Goal: Task Accomplishment & Management: Manage account settings

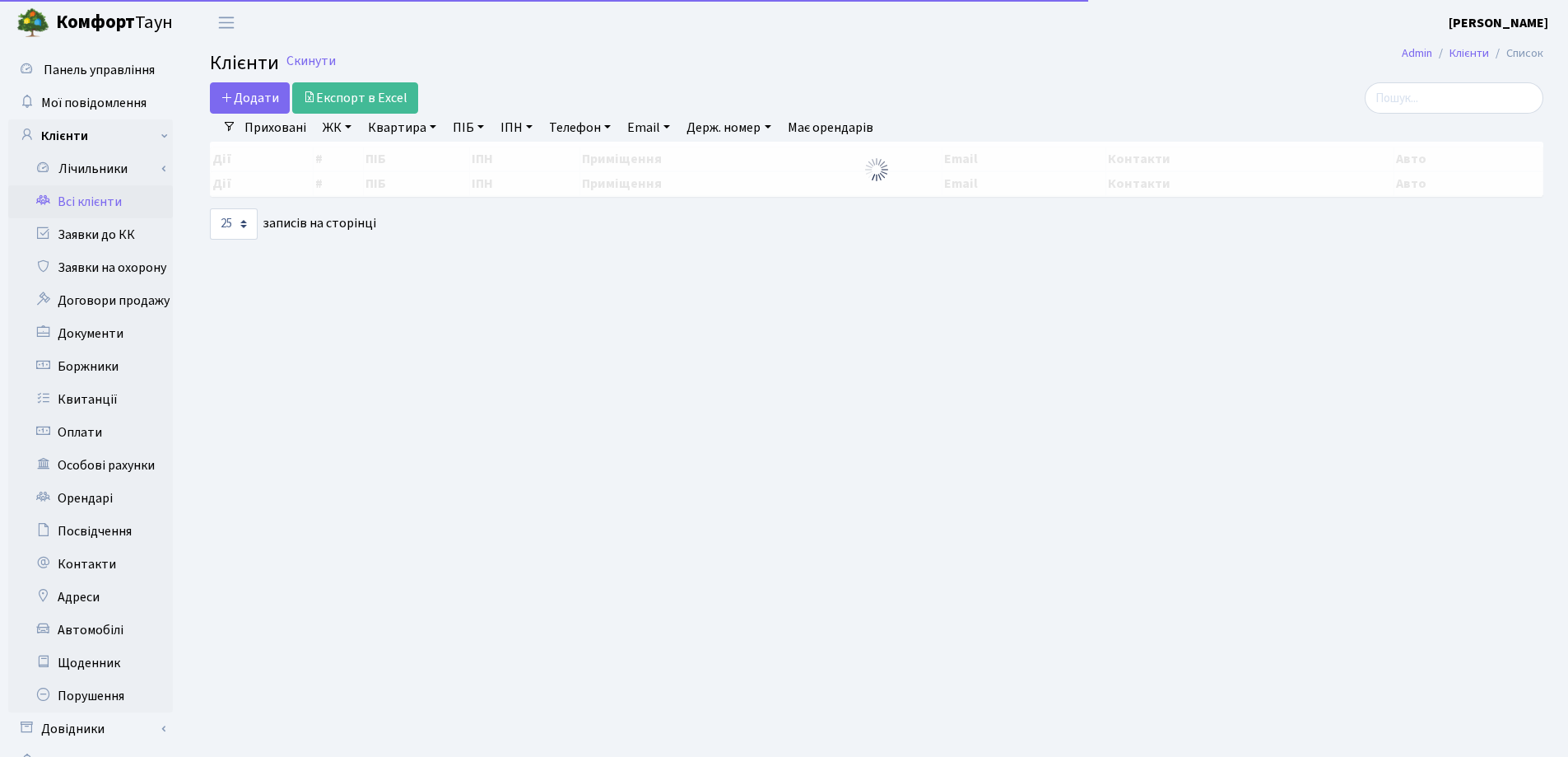
select select "25"
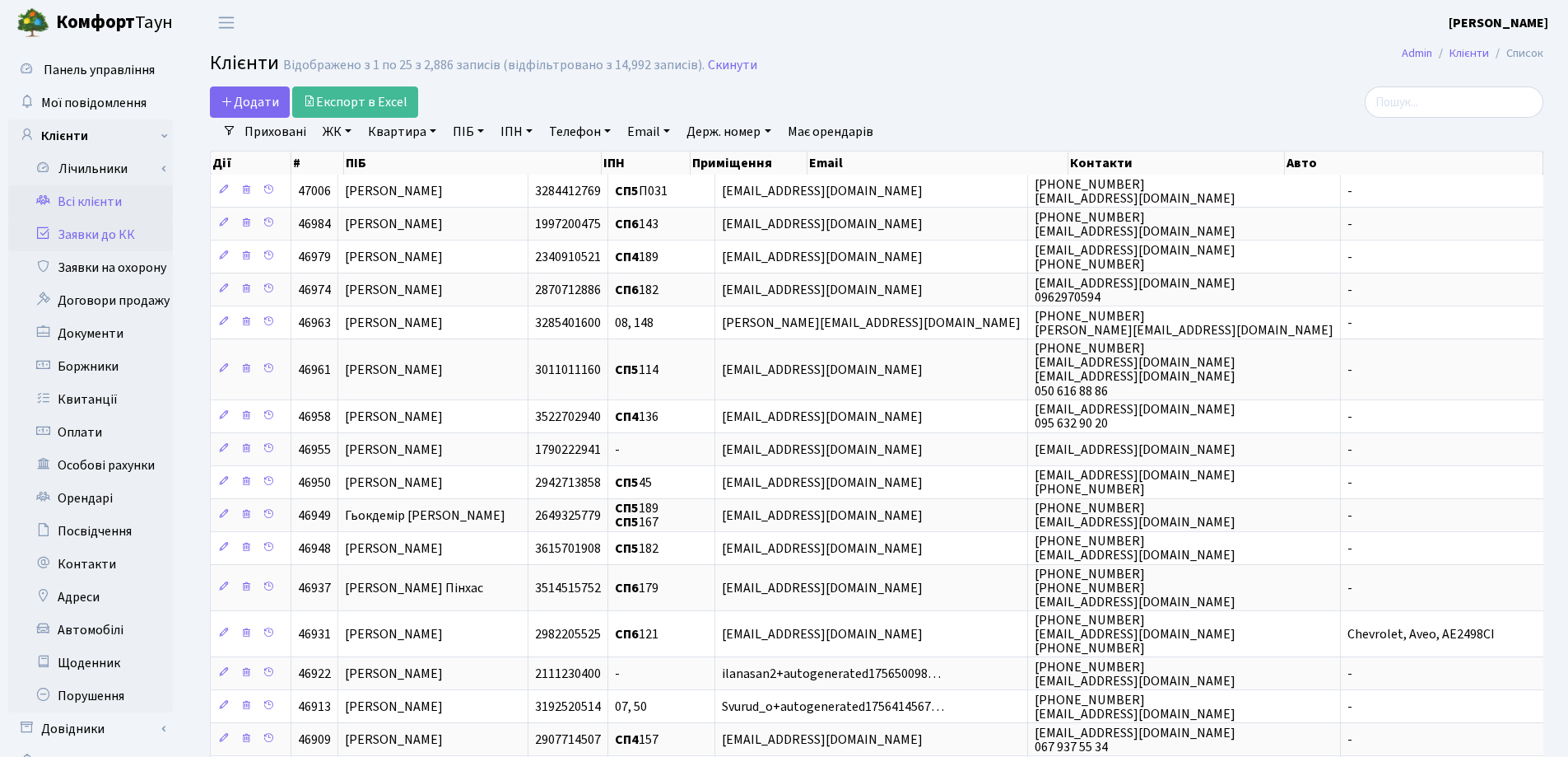
click at [63, 227] on link "Заявки до КК" at bounding box center [91, 235] width 165 height 33
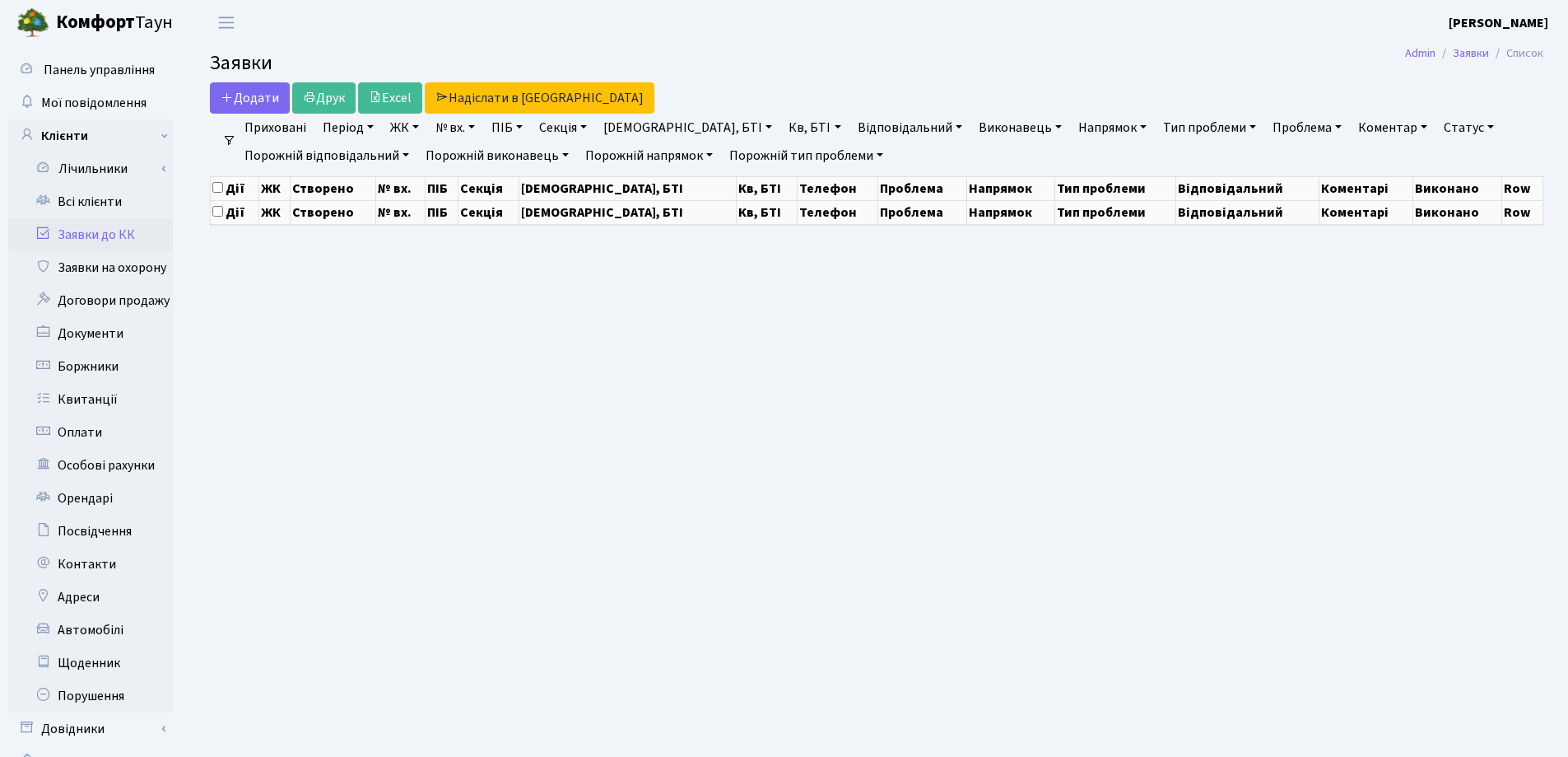
select select "25"
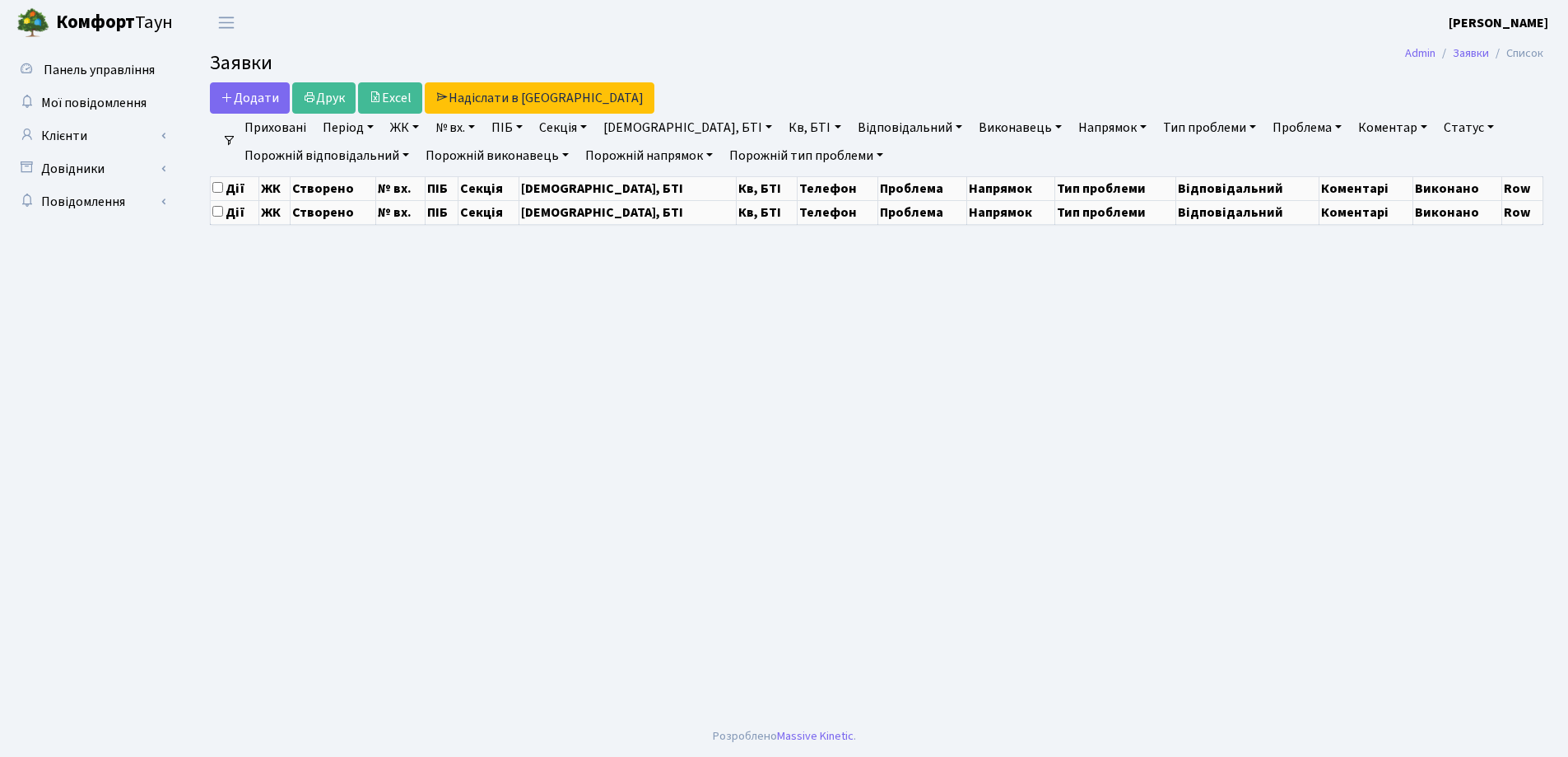
select select "25"
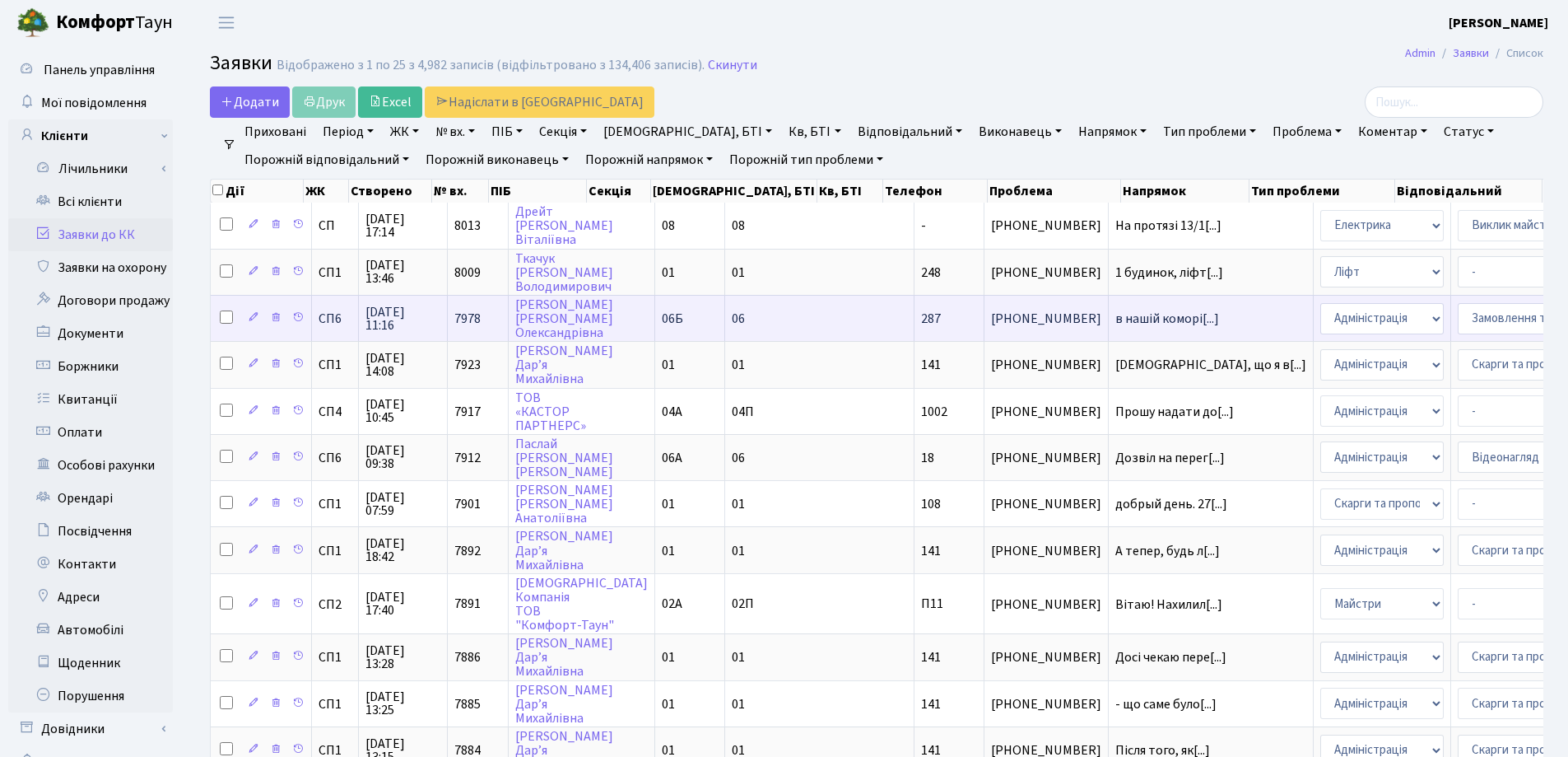
click at [543, 315] on td "Василенко Анна Олександрівна" at bounding box center [582, 318] width 147 height 46
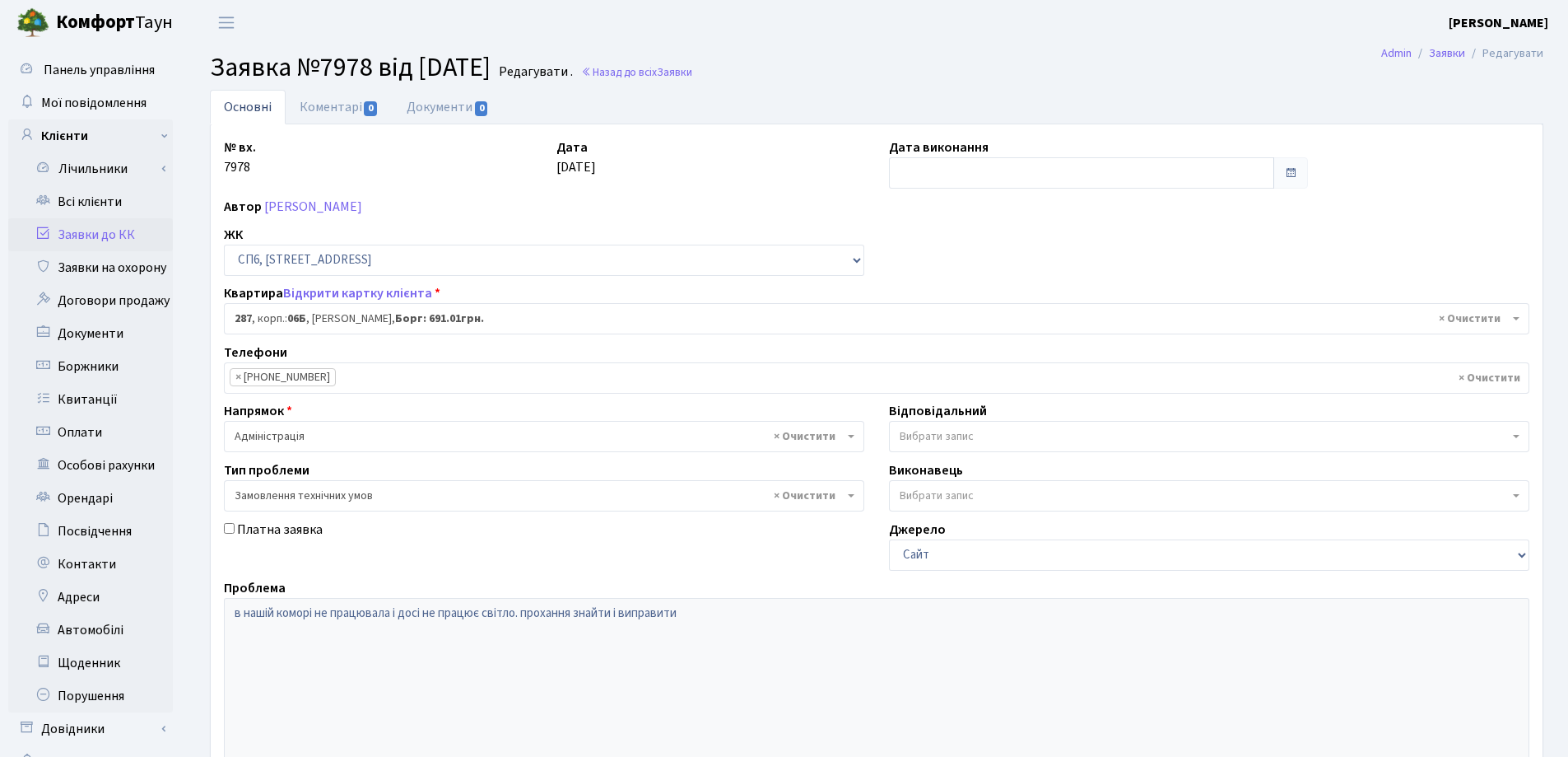
select select "21955"
select select "15"
click at [367, 288] on link "Відкрити картку клієнта" at bounding box center [357, 293] width 149 height 18
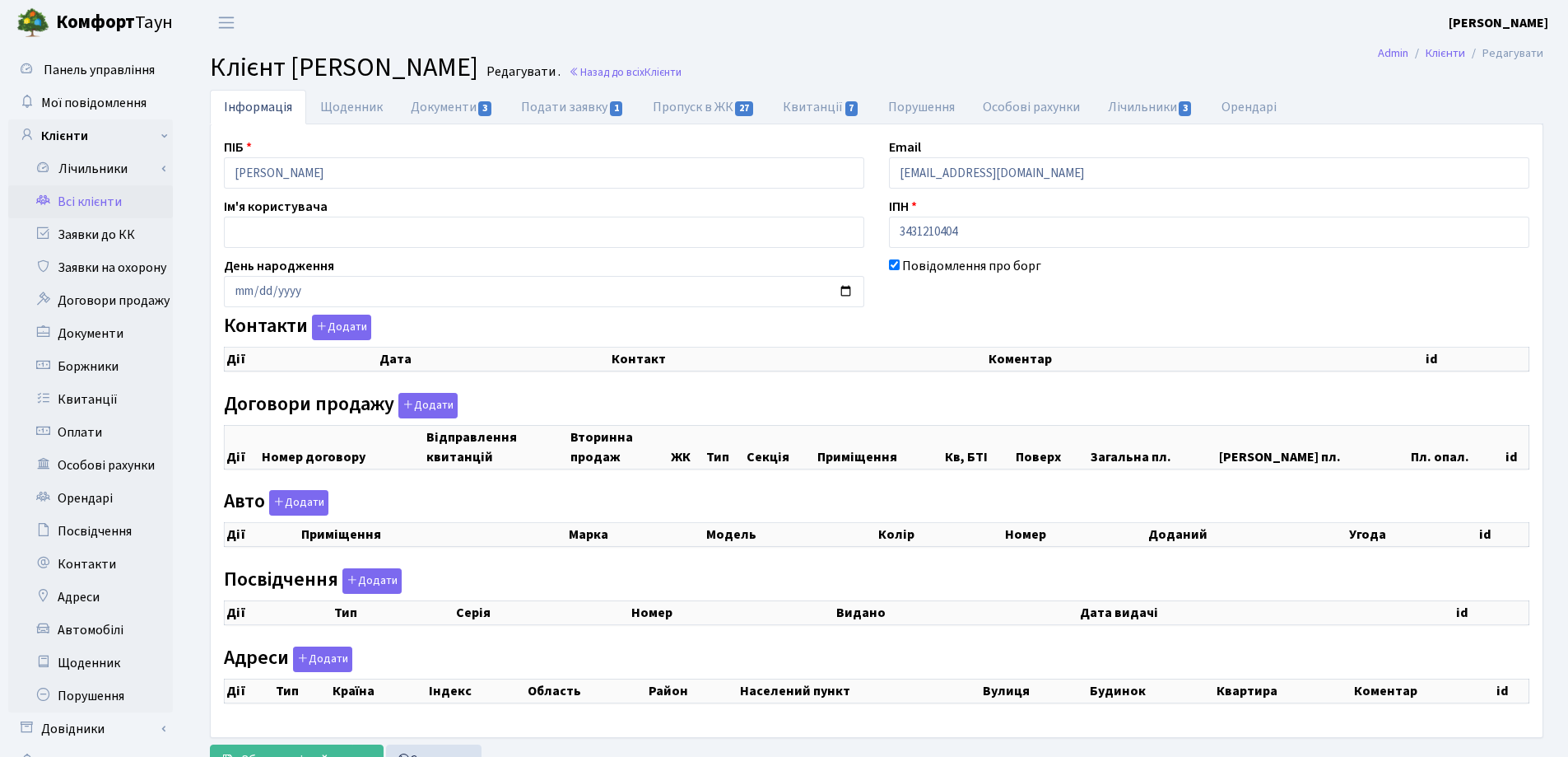
checkbox input "true"
select select "25"
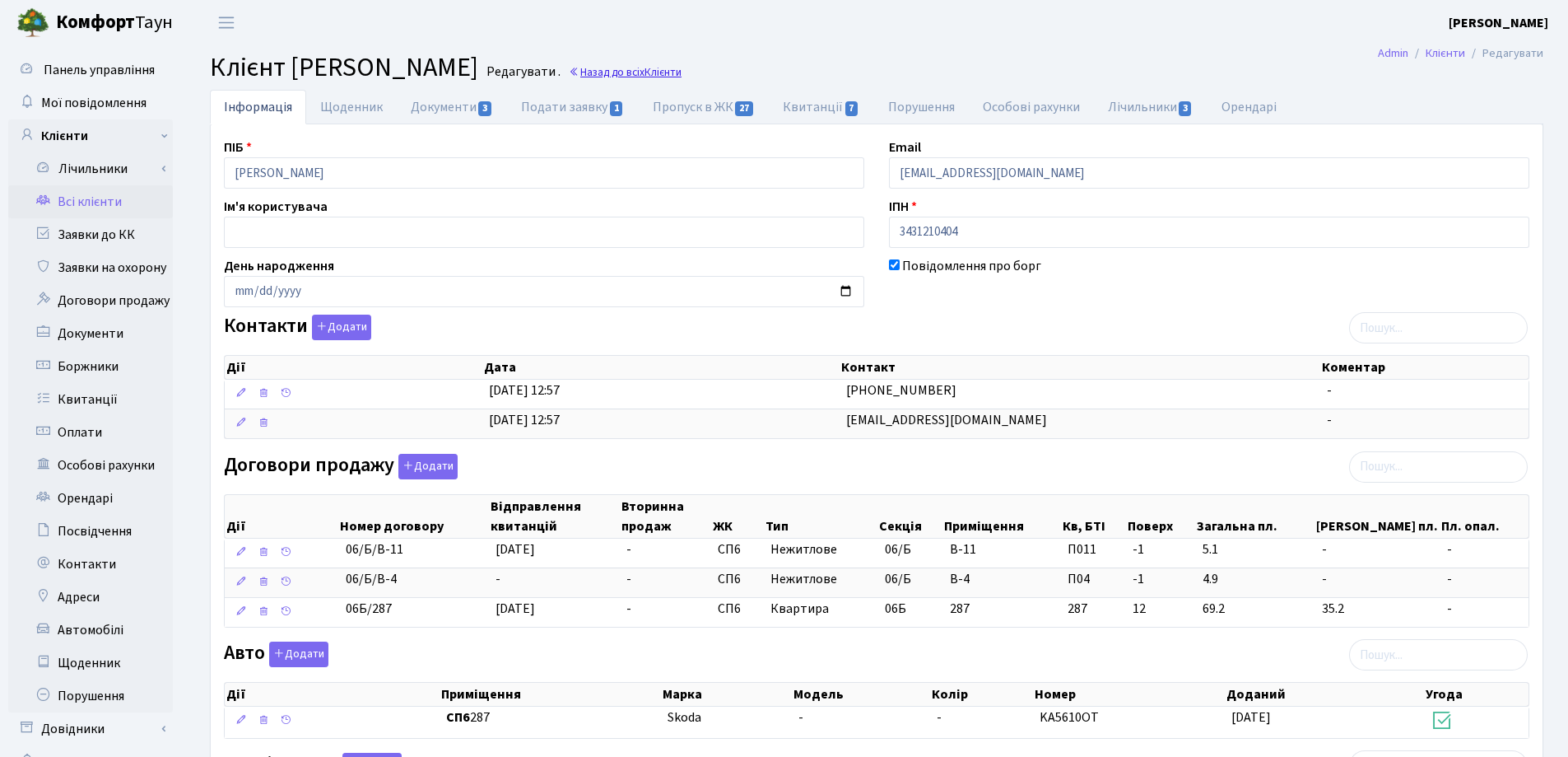
click at [682, 77] on link "Назад до всіх Клієнти" at bounding box center [625, 72] width 113 height 16
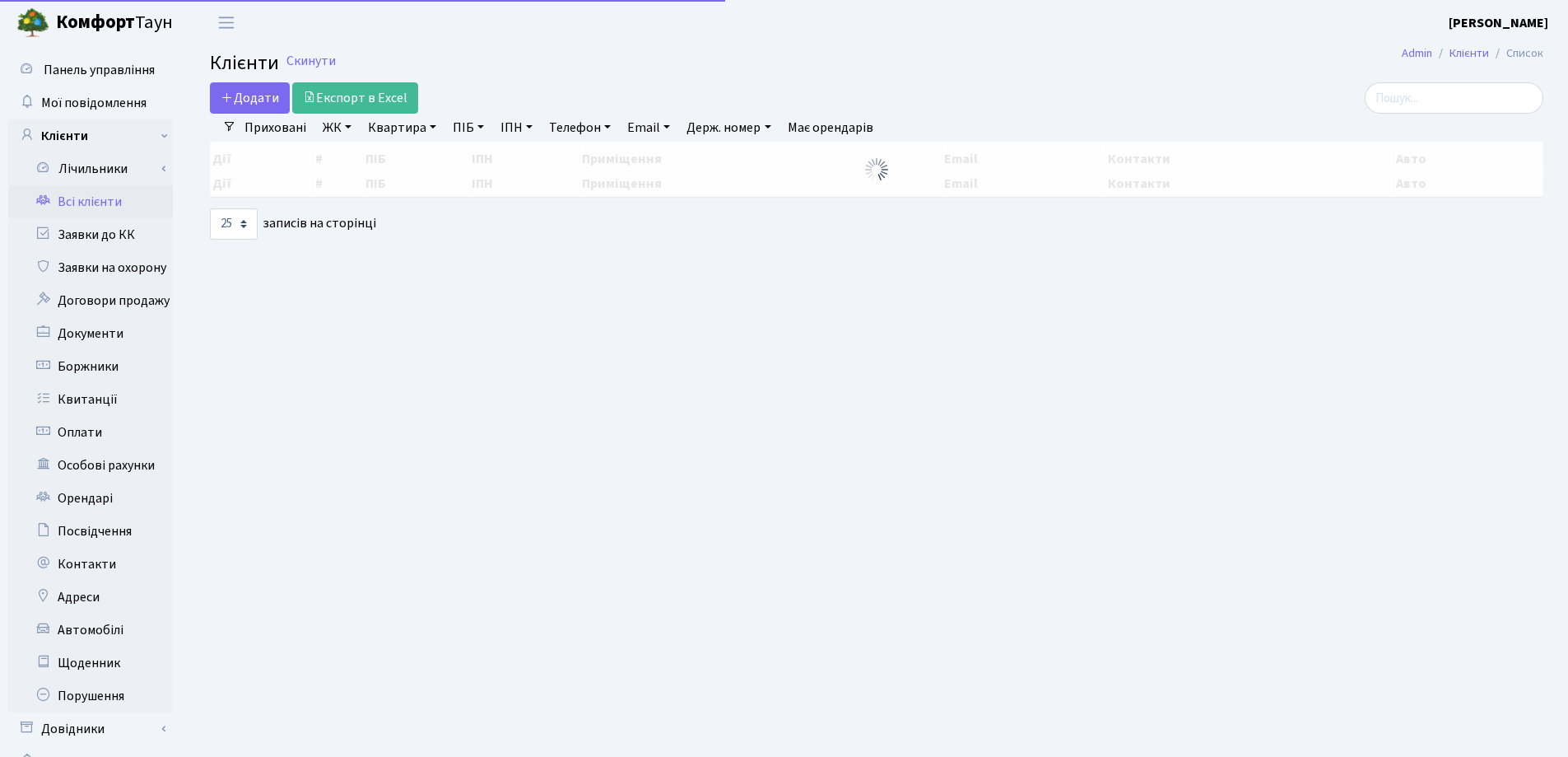
select select "25"
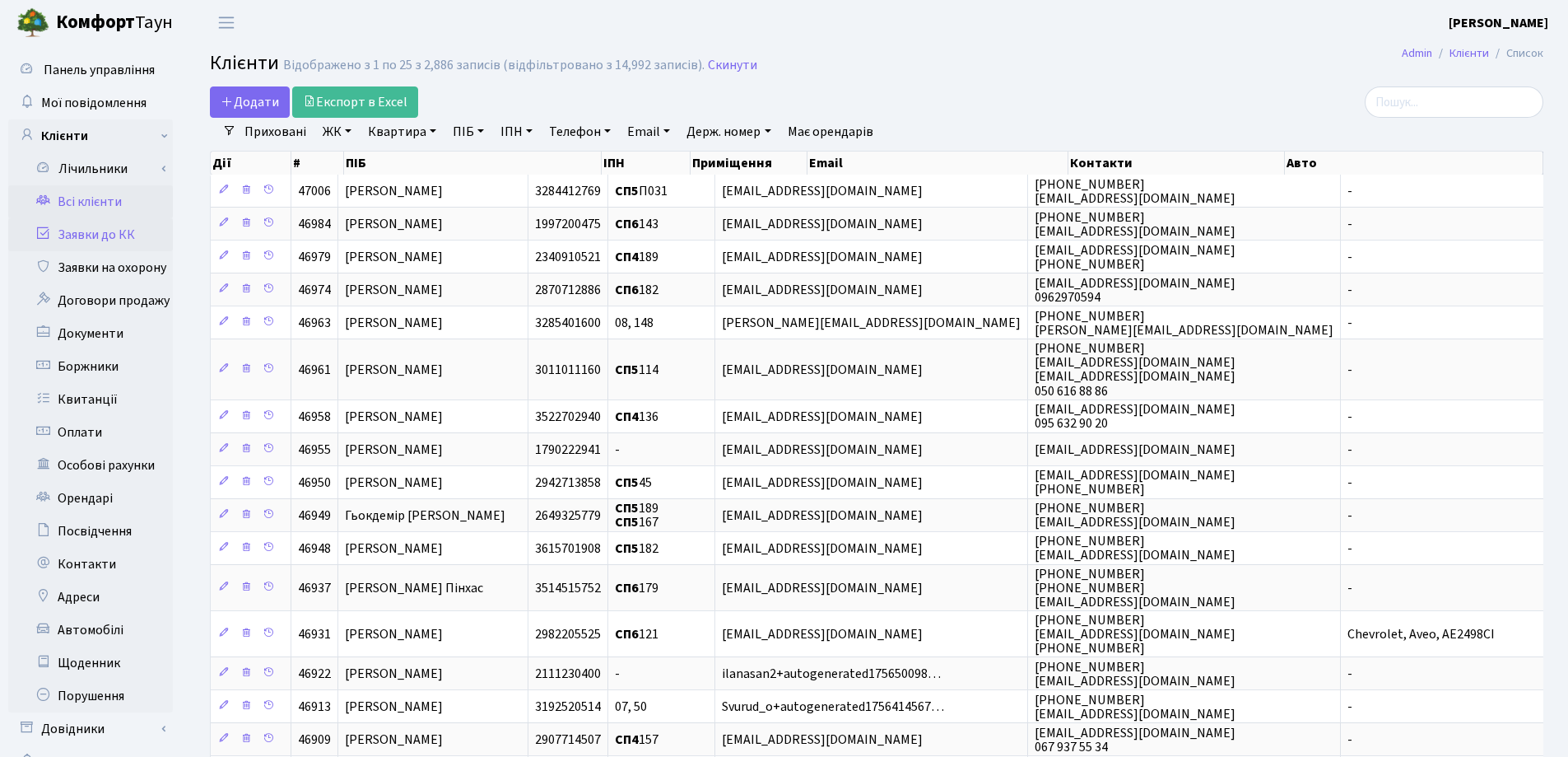
click at [72, 241] on link "Заявки до КК" at bounding box center [91, 235] width 165 height 33
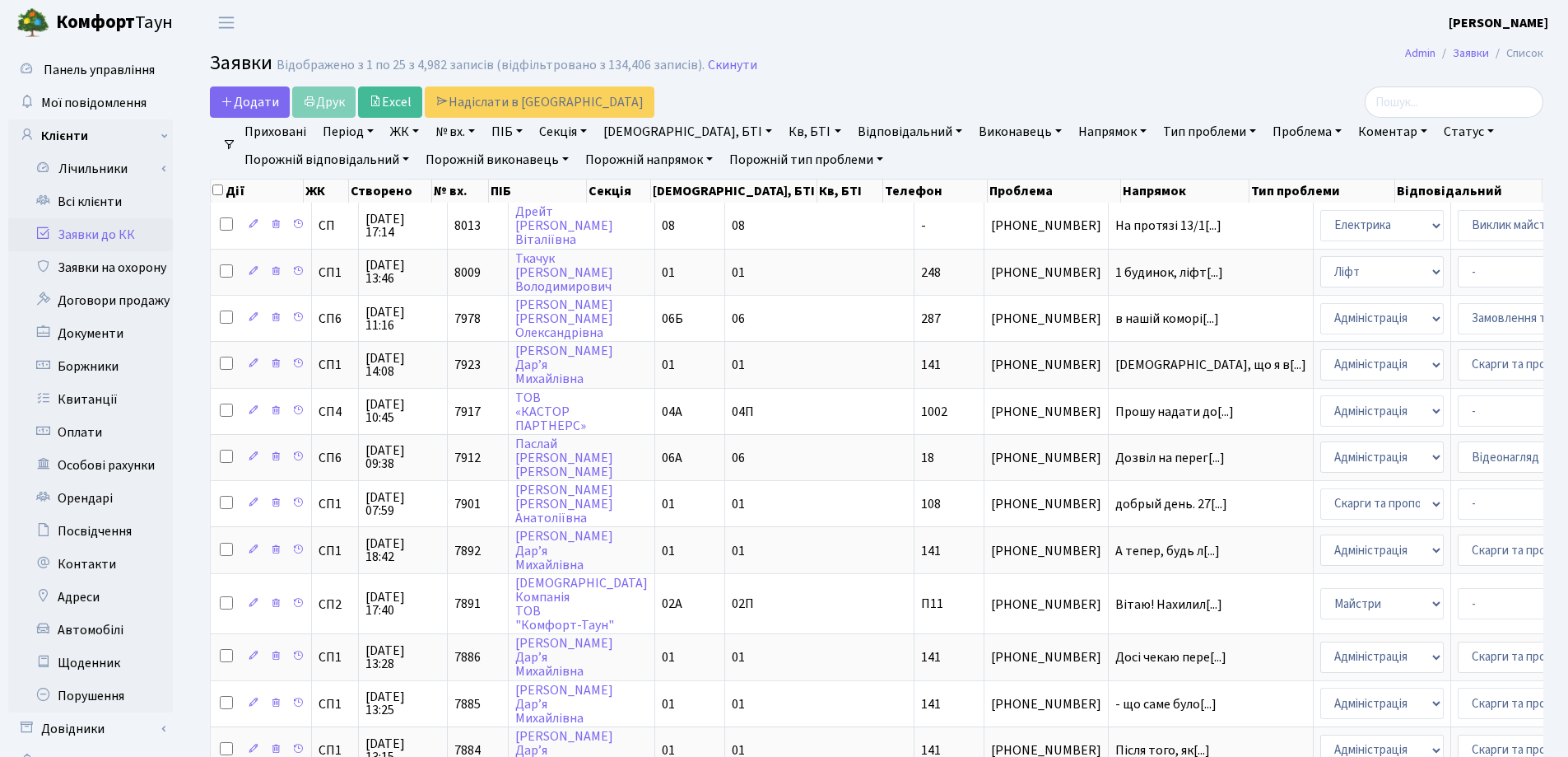
select select "25"
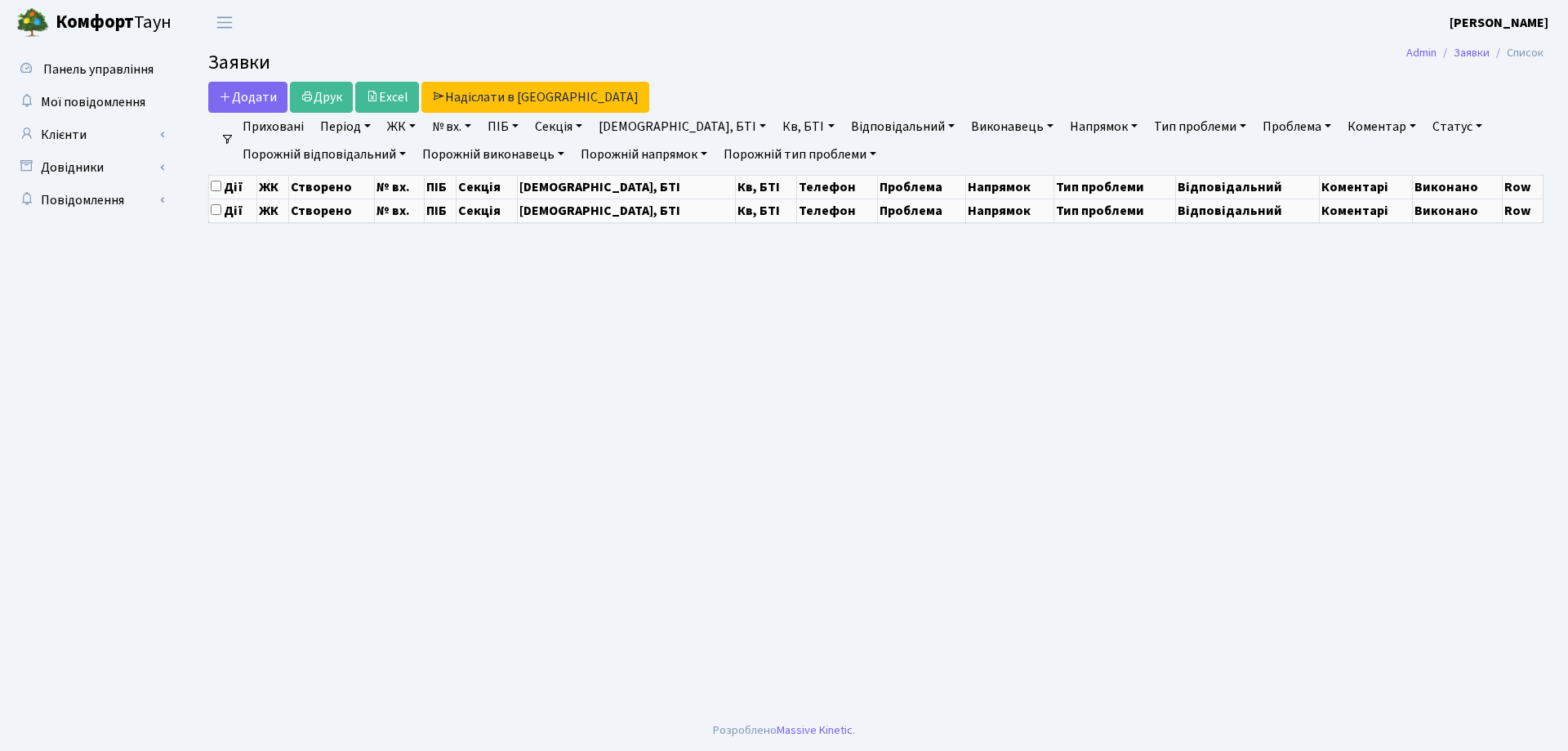
select select "25"
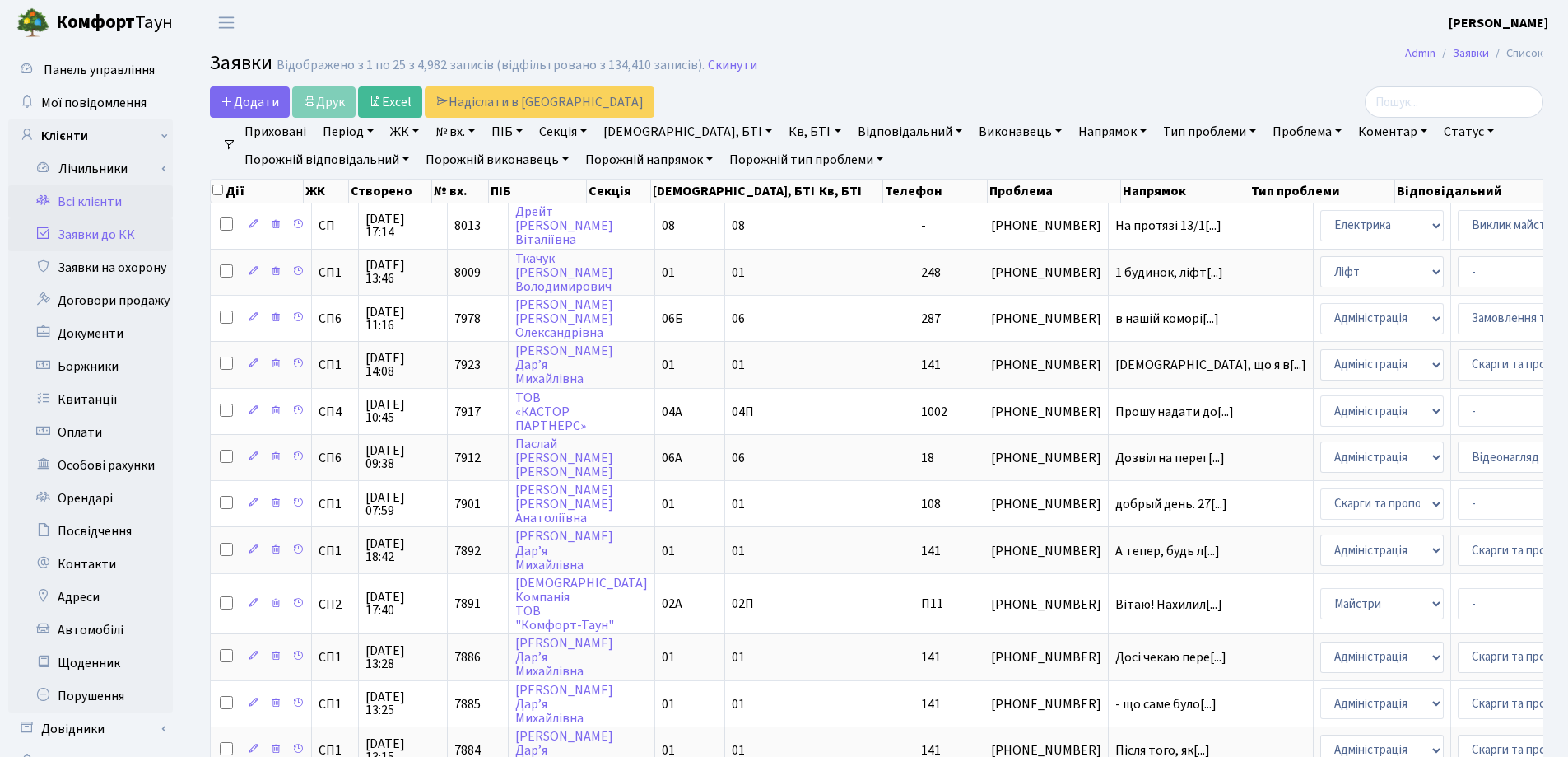
click at [100, 199] on link "Всі клієнти" at bounding box center [91, 202] width 165 height 33
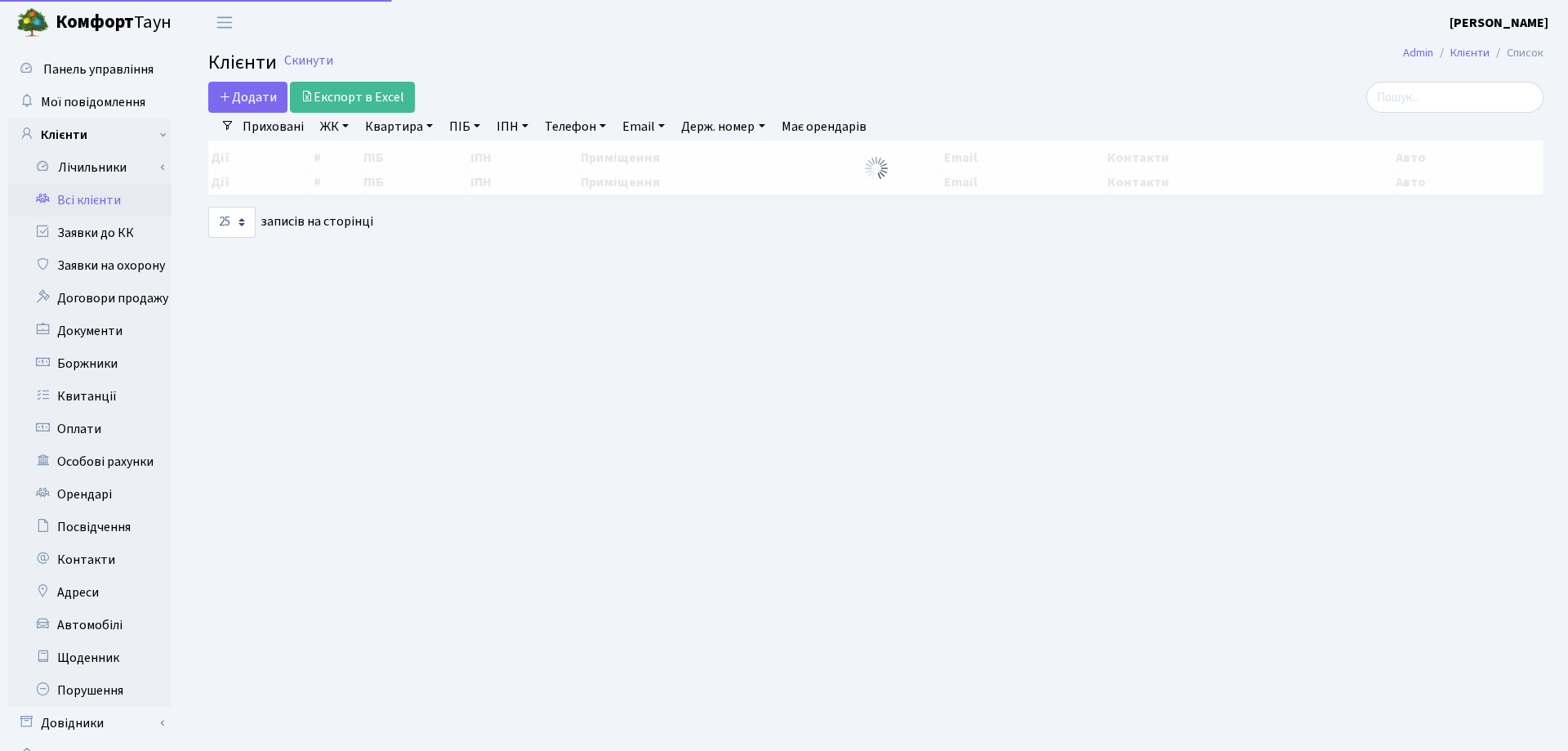
select select "25"
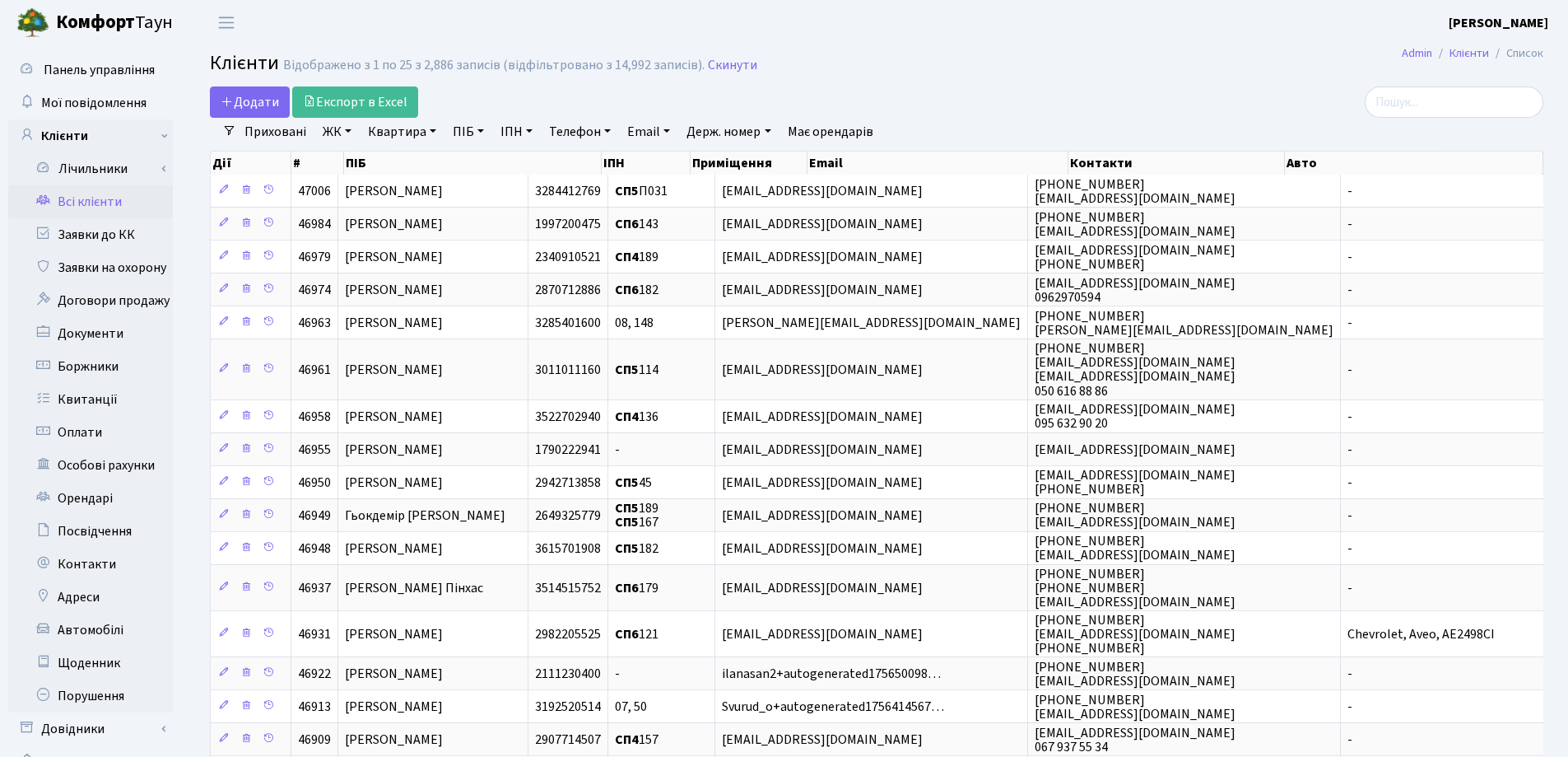
click at [433, 135] on link "Квартира" at bounding box center [402, 132] width 82 height 28
type input "158"
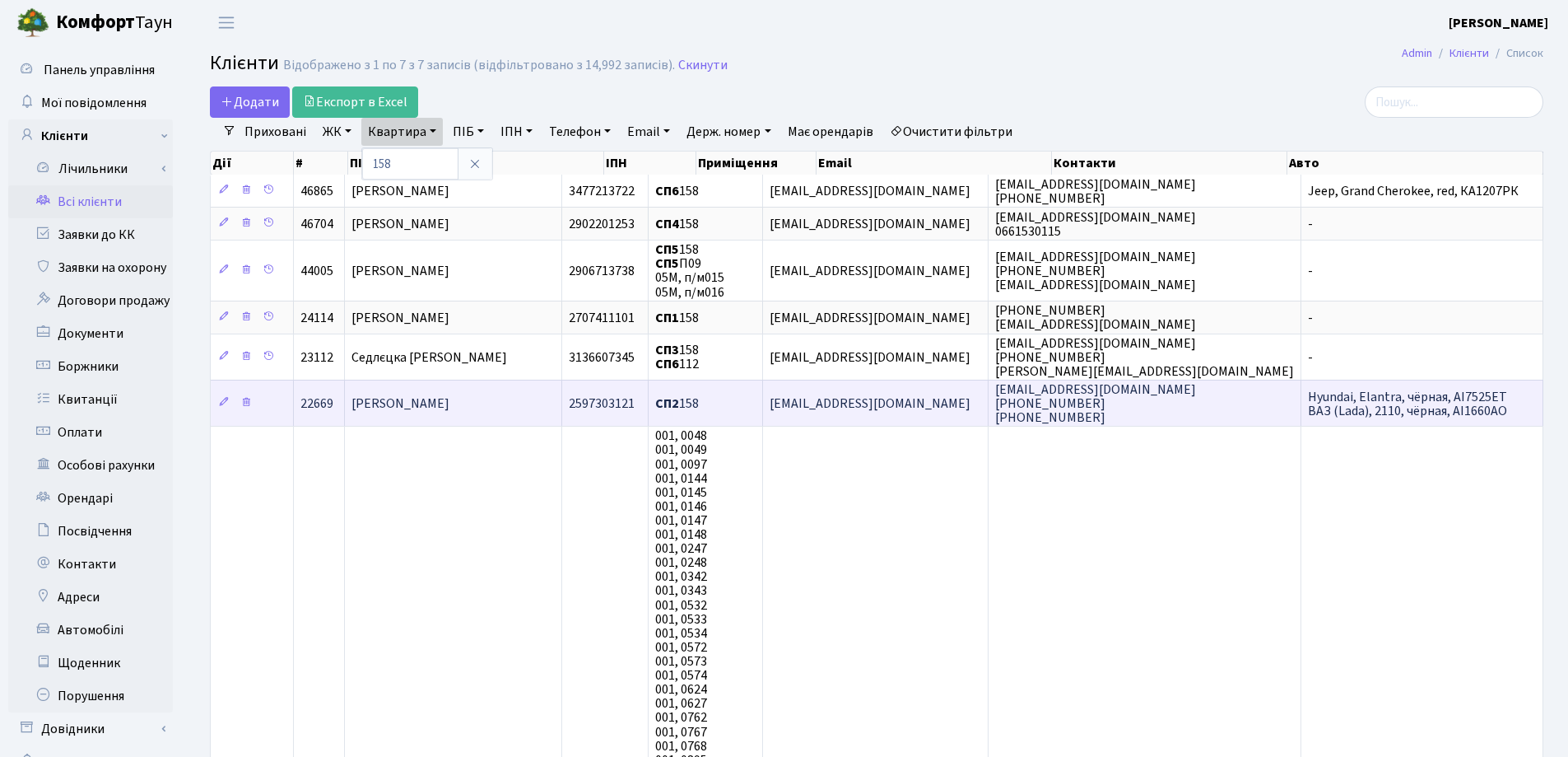
click at [520, 390] on td "[PERSON_NAME]" at bounding box center [454, 403] width 217 height 46
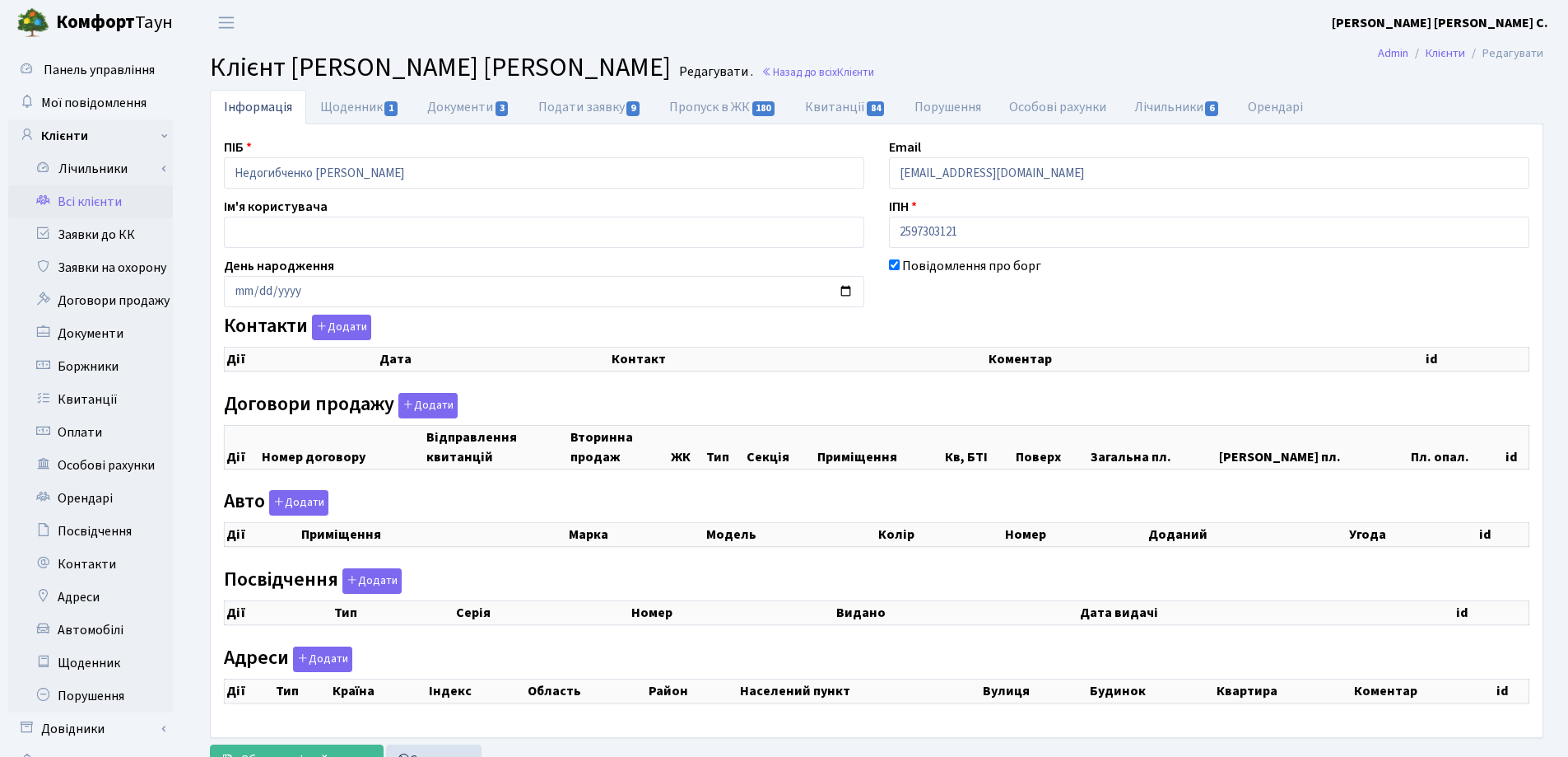
checkbox input "true"
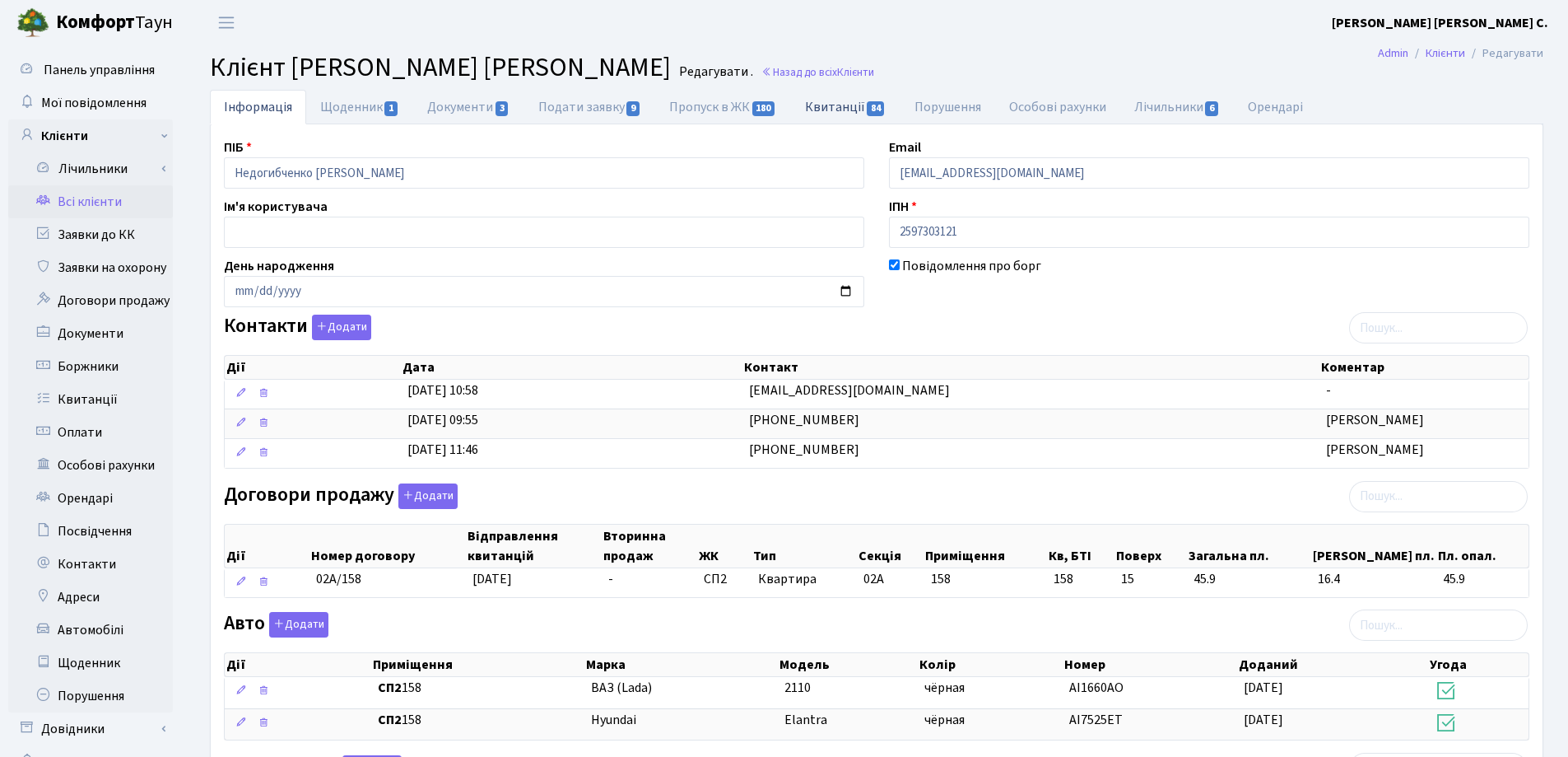
click at [821, 106] on link "Квитанції 84" at bounding box center [846, 106] width 110 height 34
select select "25"
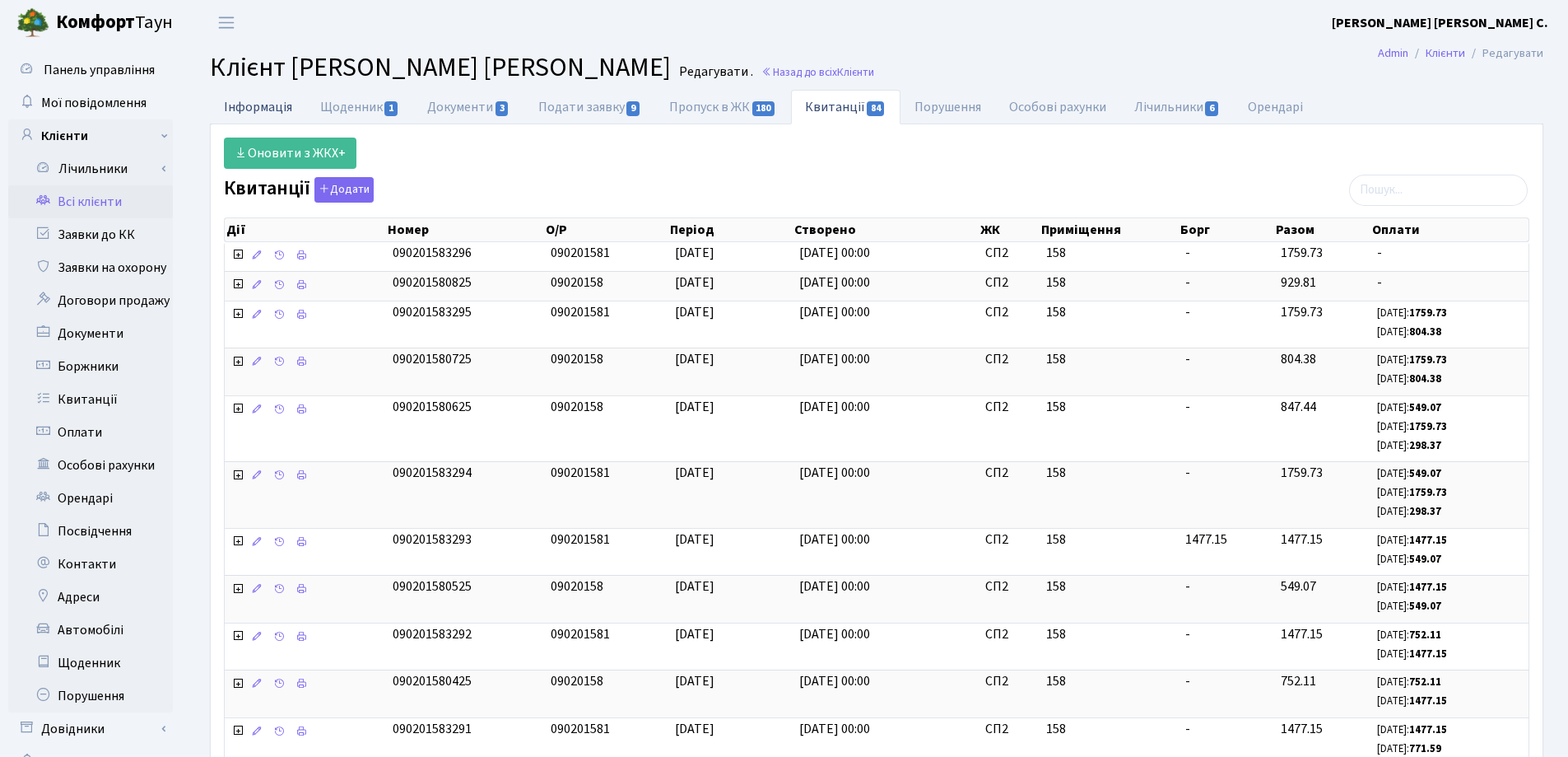
click at [237, 106] on link "Інформація" at bounding box center [258, 106] width 96 height 34
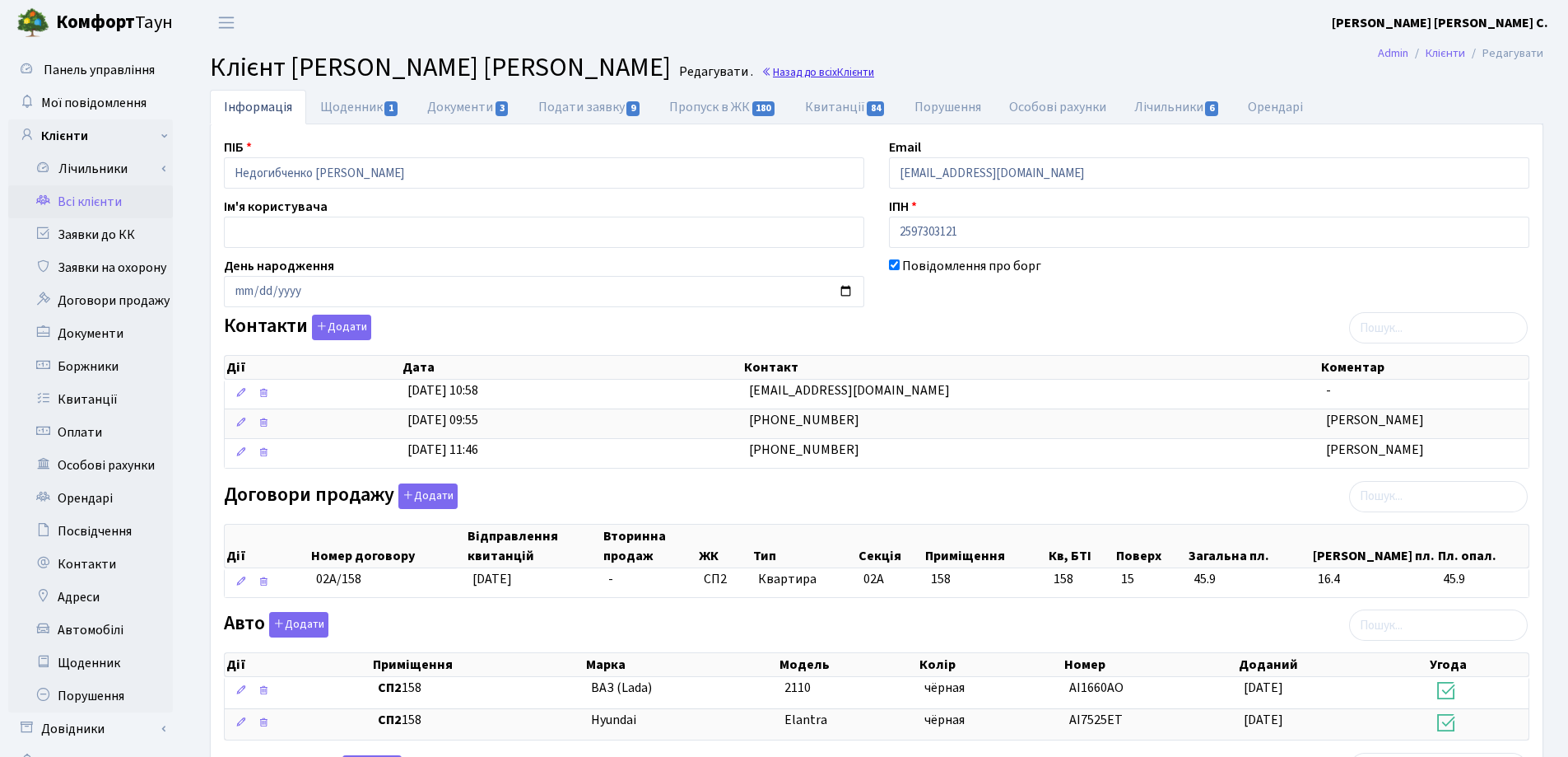
click at [854, 76] on link "Назад до всіх Клієнти" at bounding box center [818, 72] width 113 height 16
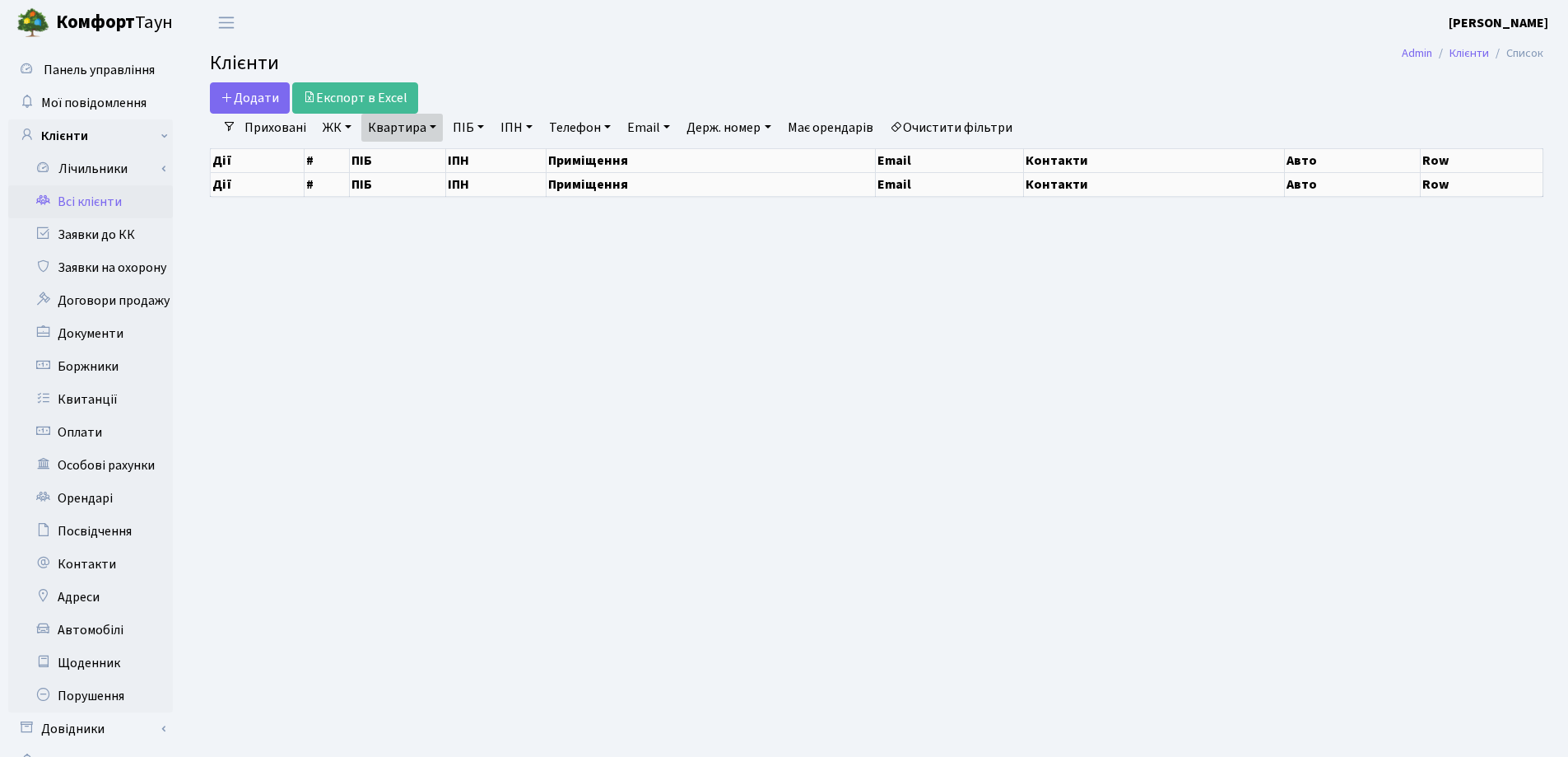
select select "25"
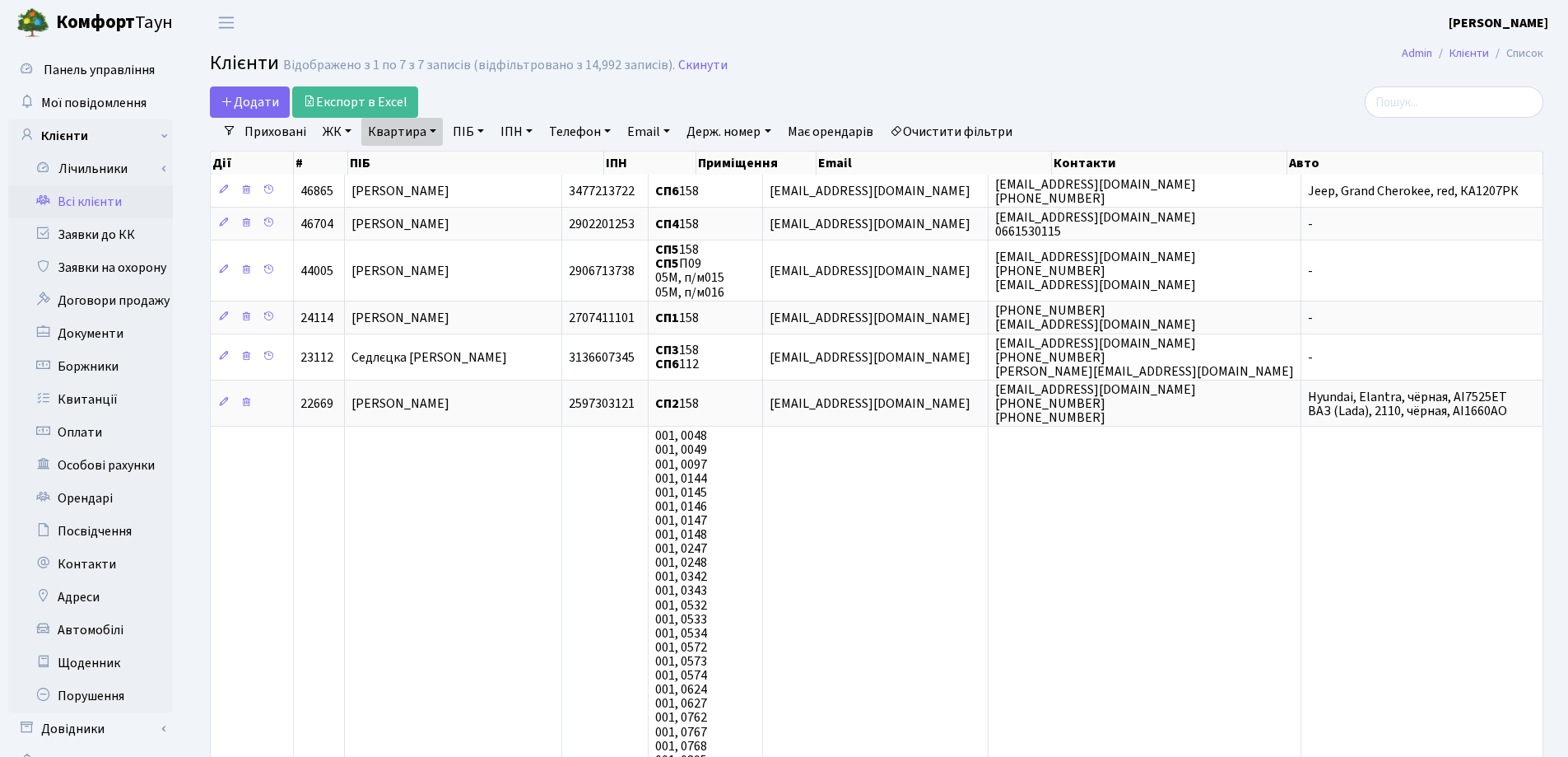
click at [435, 129] on link "Квартира" at bounding box center [402, 132] width 82 height 28
click at [474, 163] on icon at bounding box center [475, 164] width 13 height 13
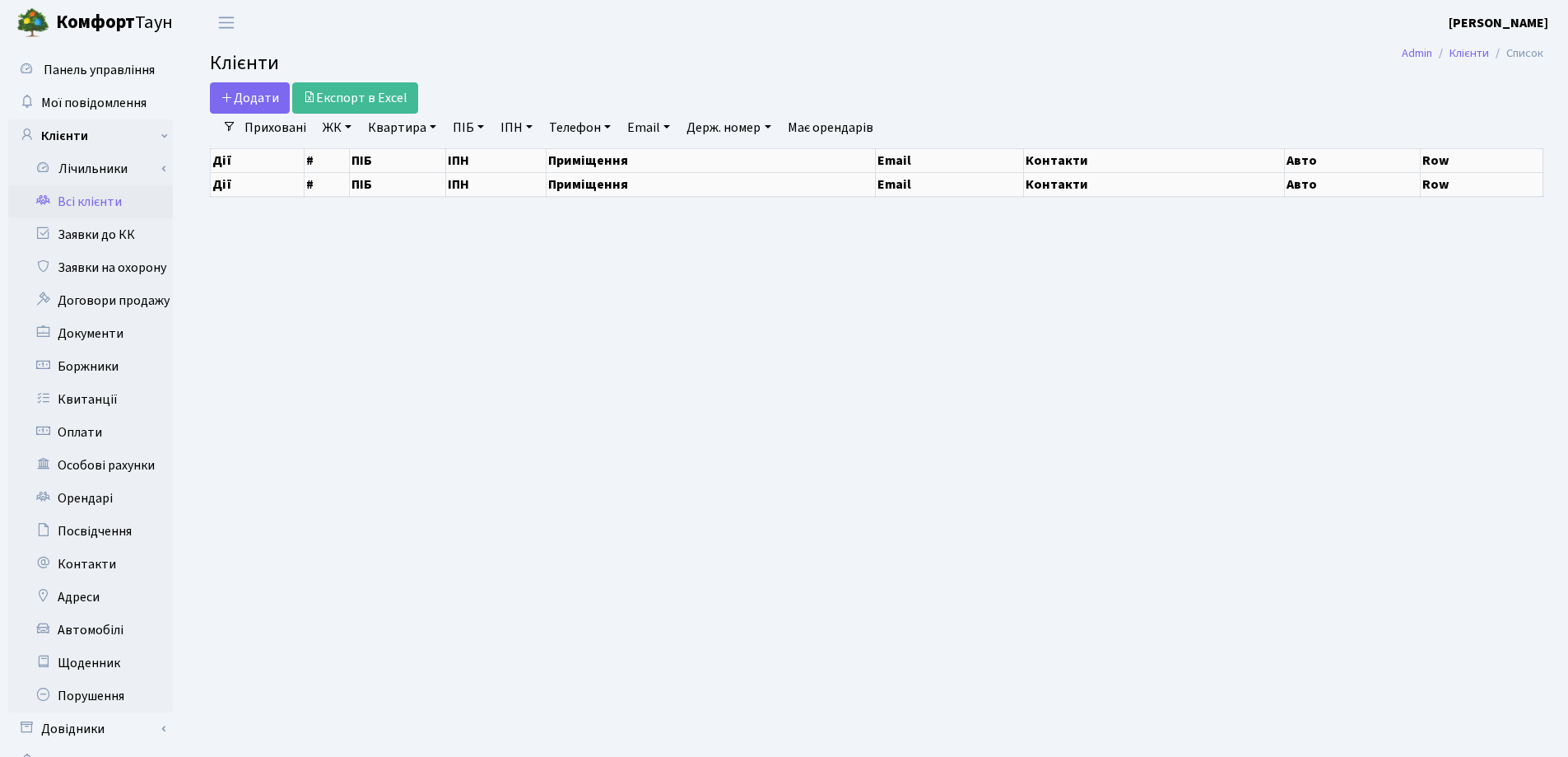
select select "25"
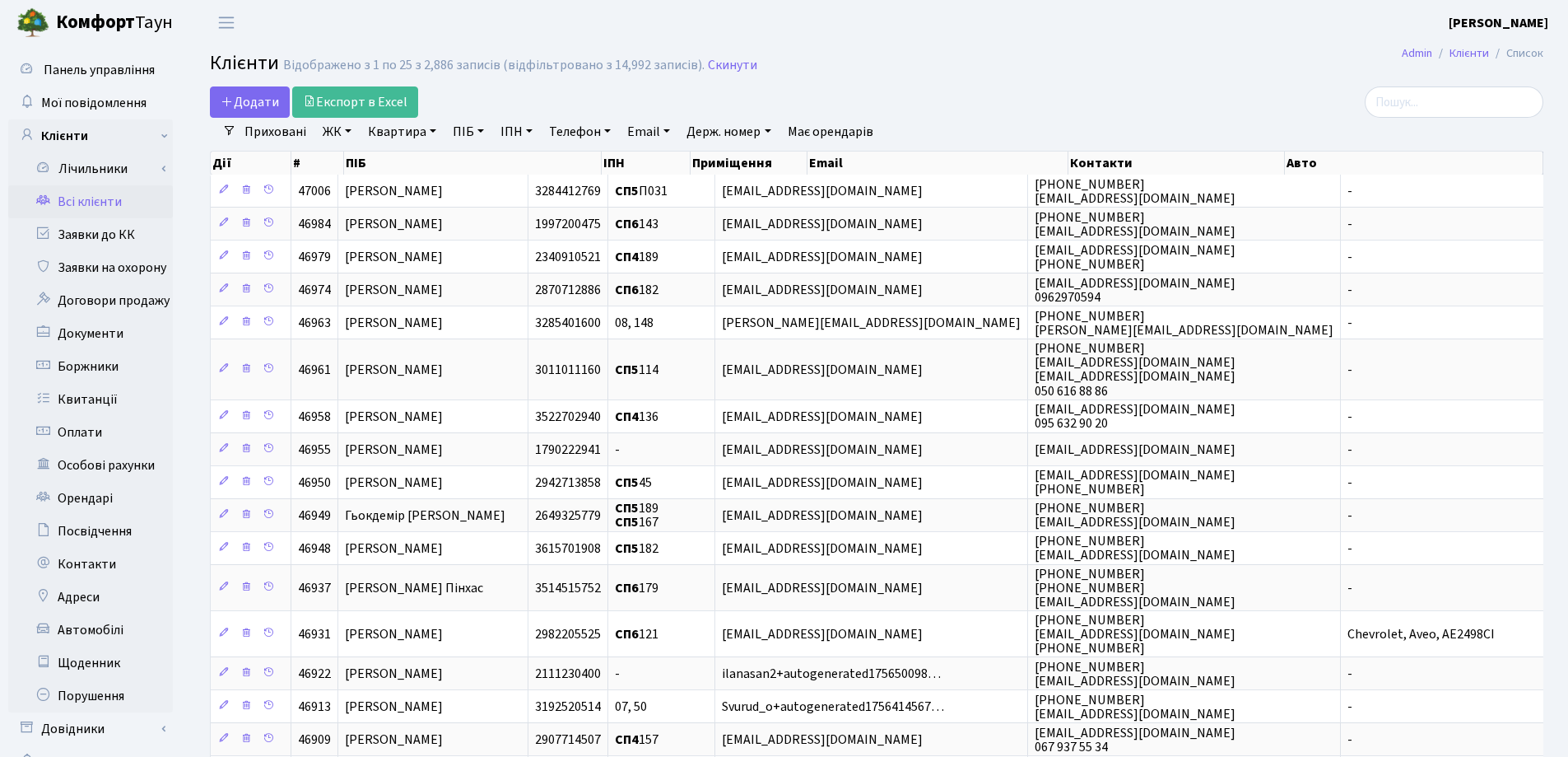
click at [434, 132] on link "Квартира" at bounding box center [402, 132] width 82 height 28
type input "37"
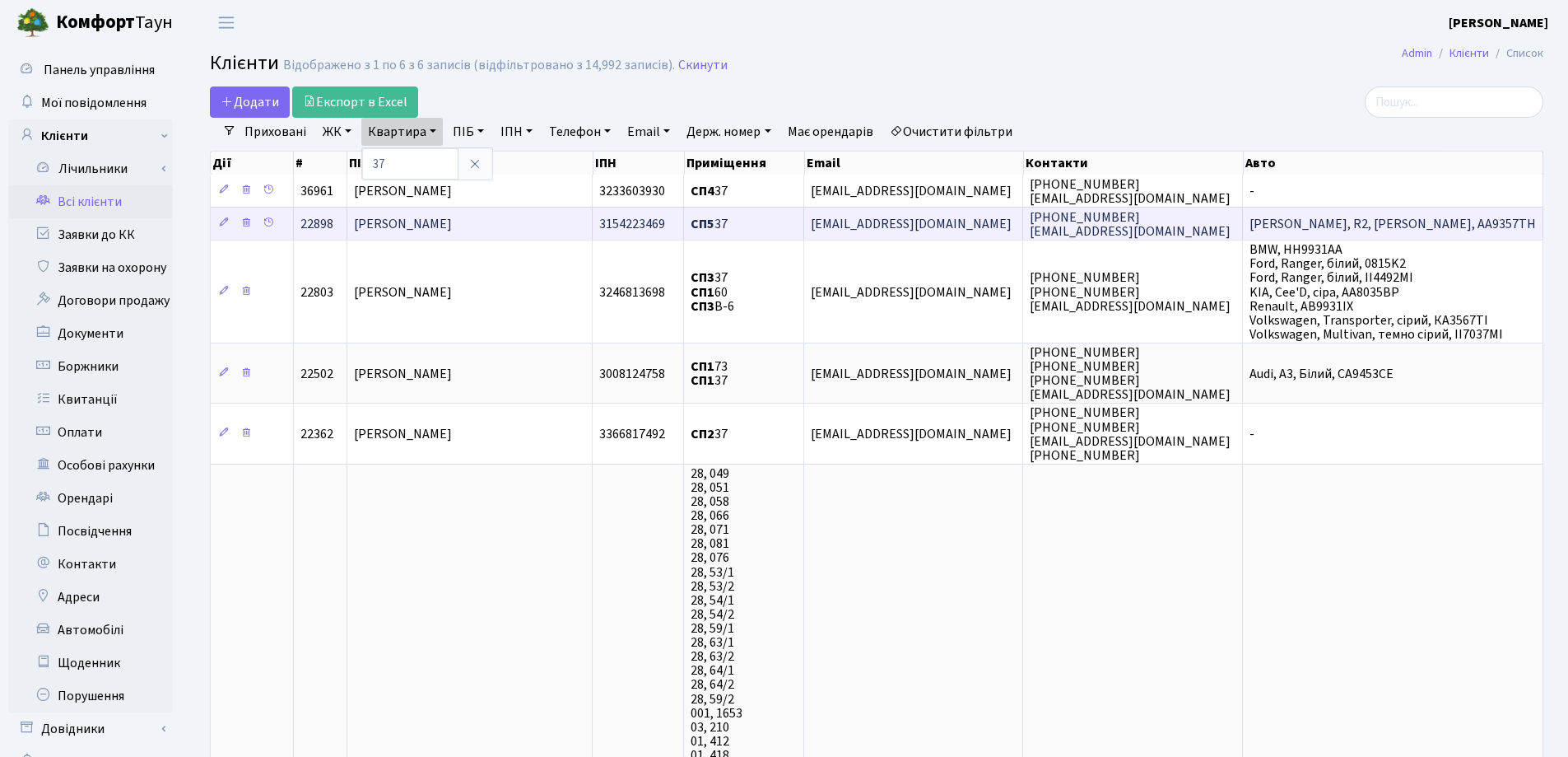
click at [452, 223] on span "Пархоменко Катерина Анатоліївна" at bounding box center [403, 224] width 98 height 18
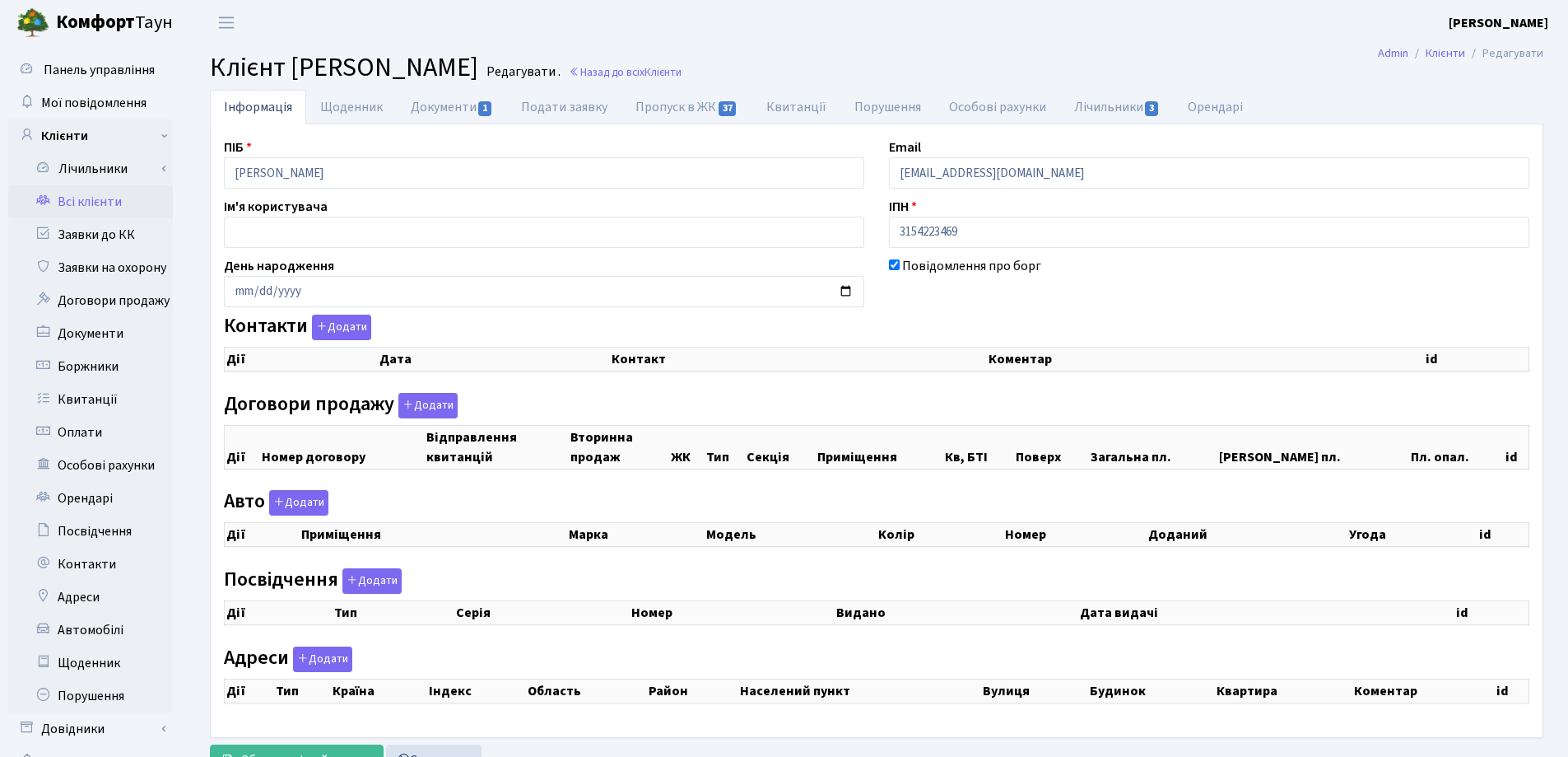
checkbox input "true"
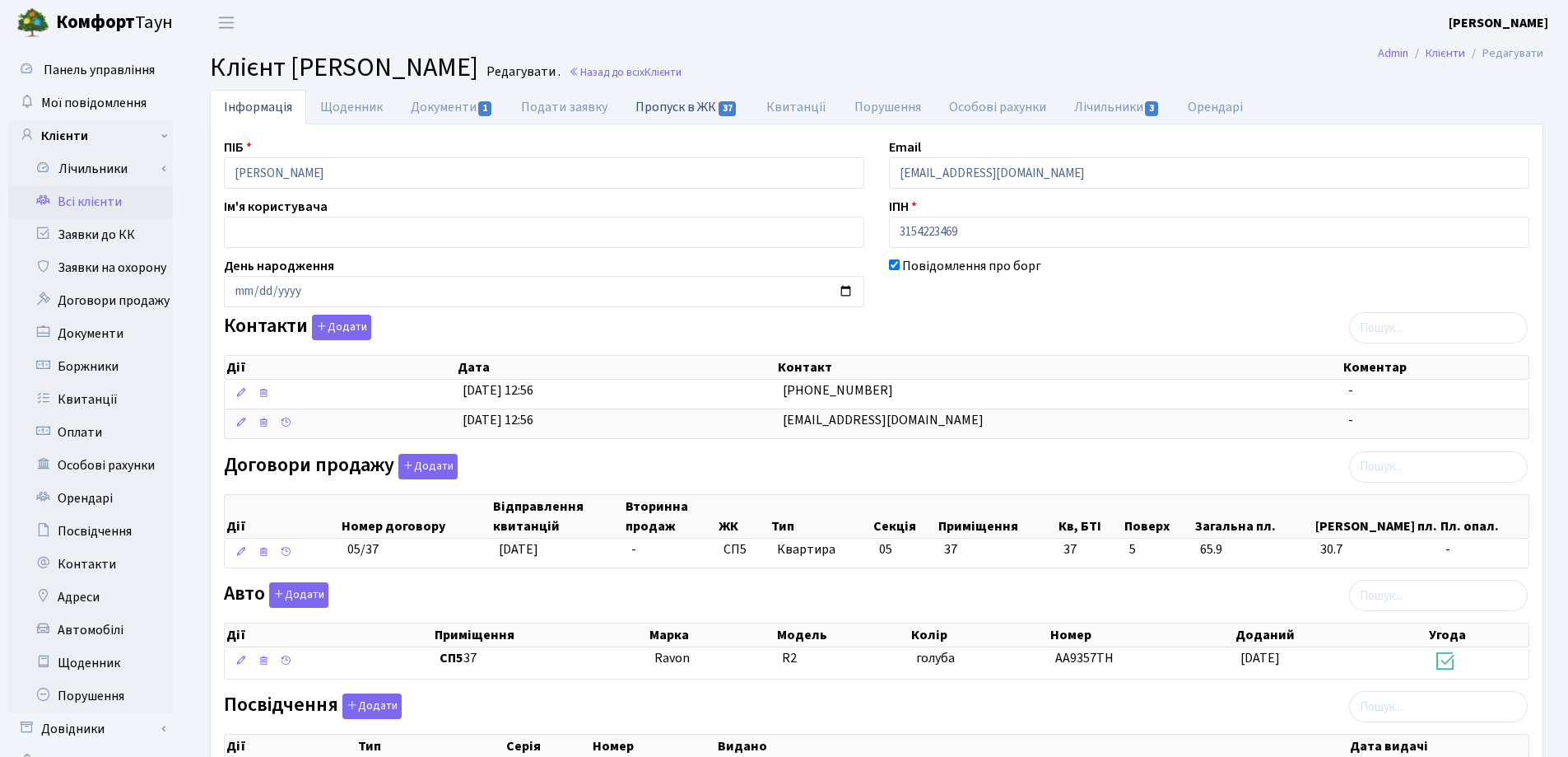
click at [641, 111] on link "Пропуск в ЖК 37" at bounding box center [687, 106] width 130 height 34
select select "25"
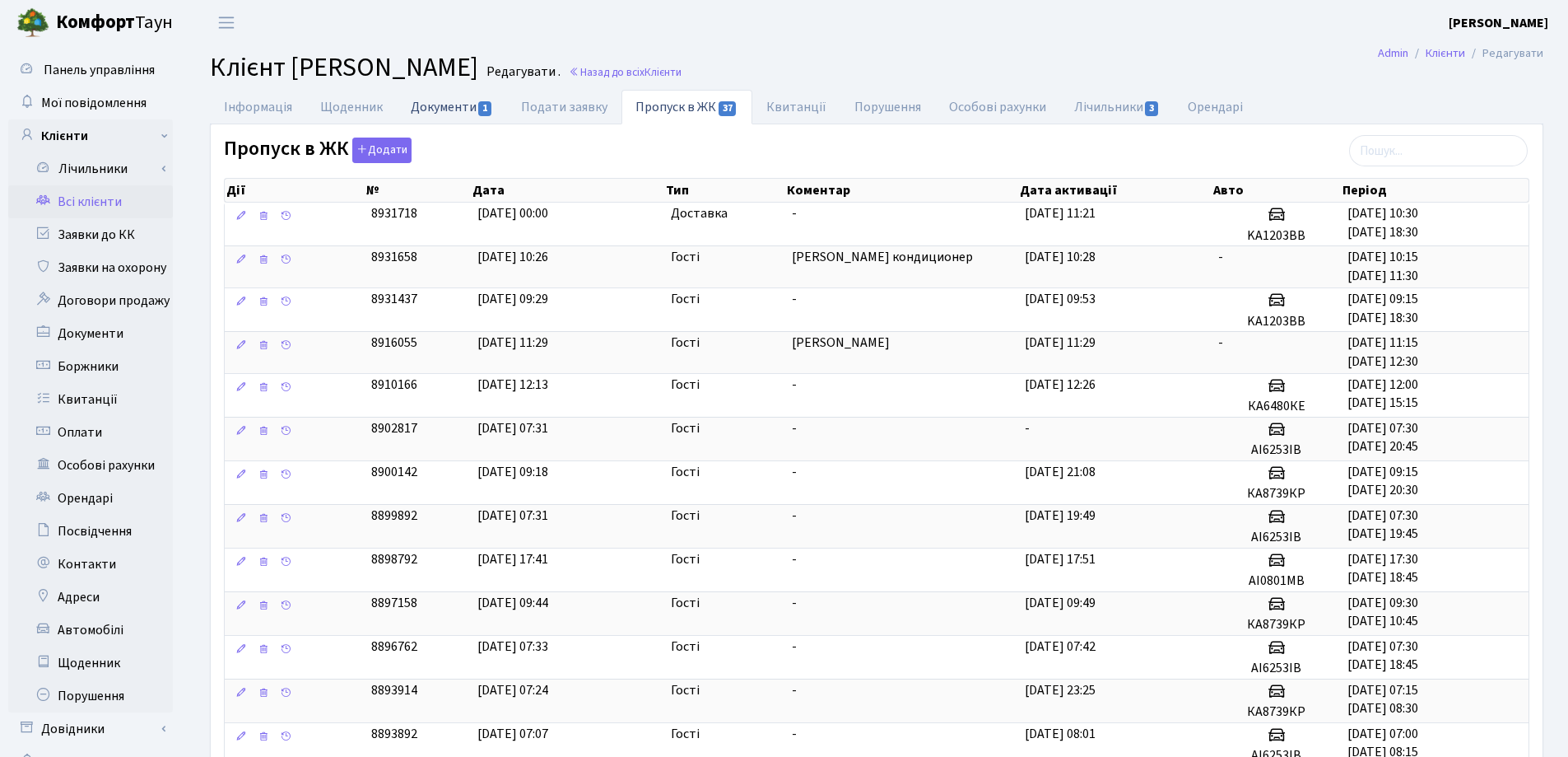
click at [427, 102] on link "Документи 1" at bounding box center [452, 106] width 110 height 34
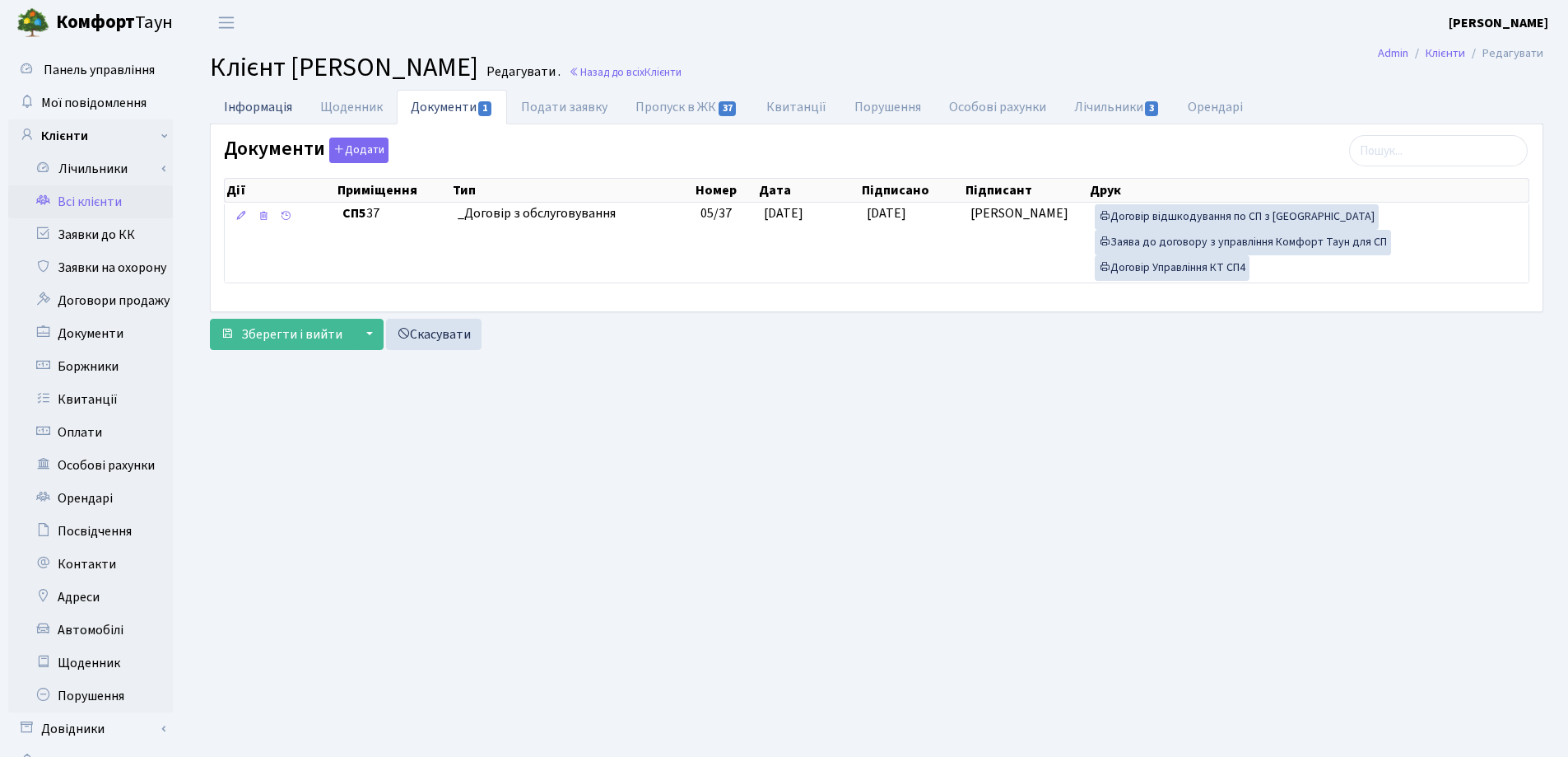
click at [268, 104] on link "Інформація" at bounding box center [258, 106] width 96 height 34
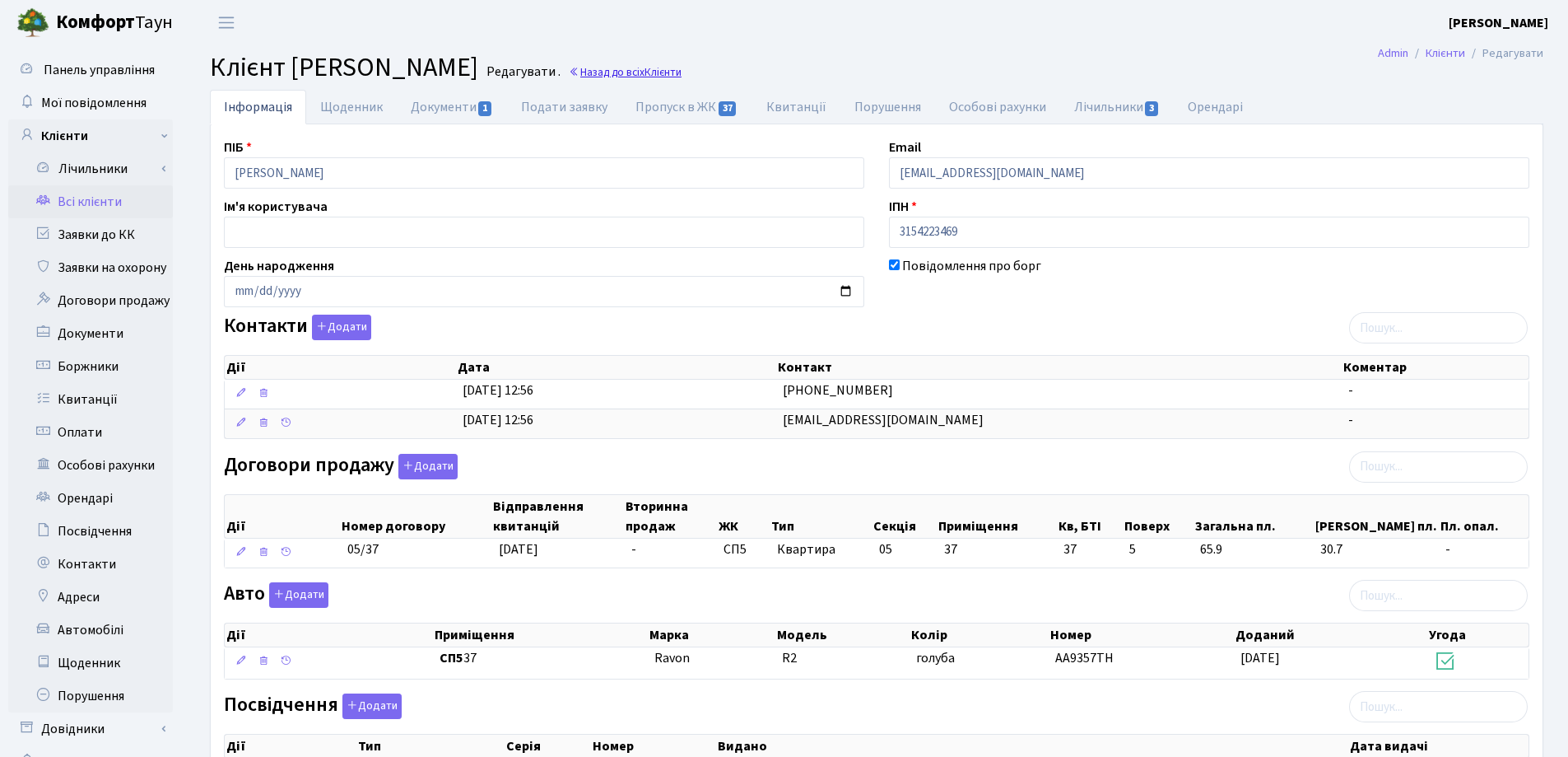
click at [682, 70] on link "Назад до всіх Клієнти" at bounding box center [625, 72] width 113 height 16
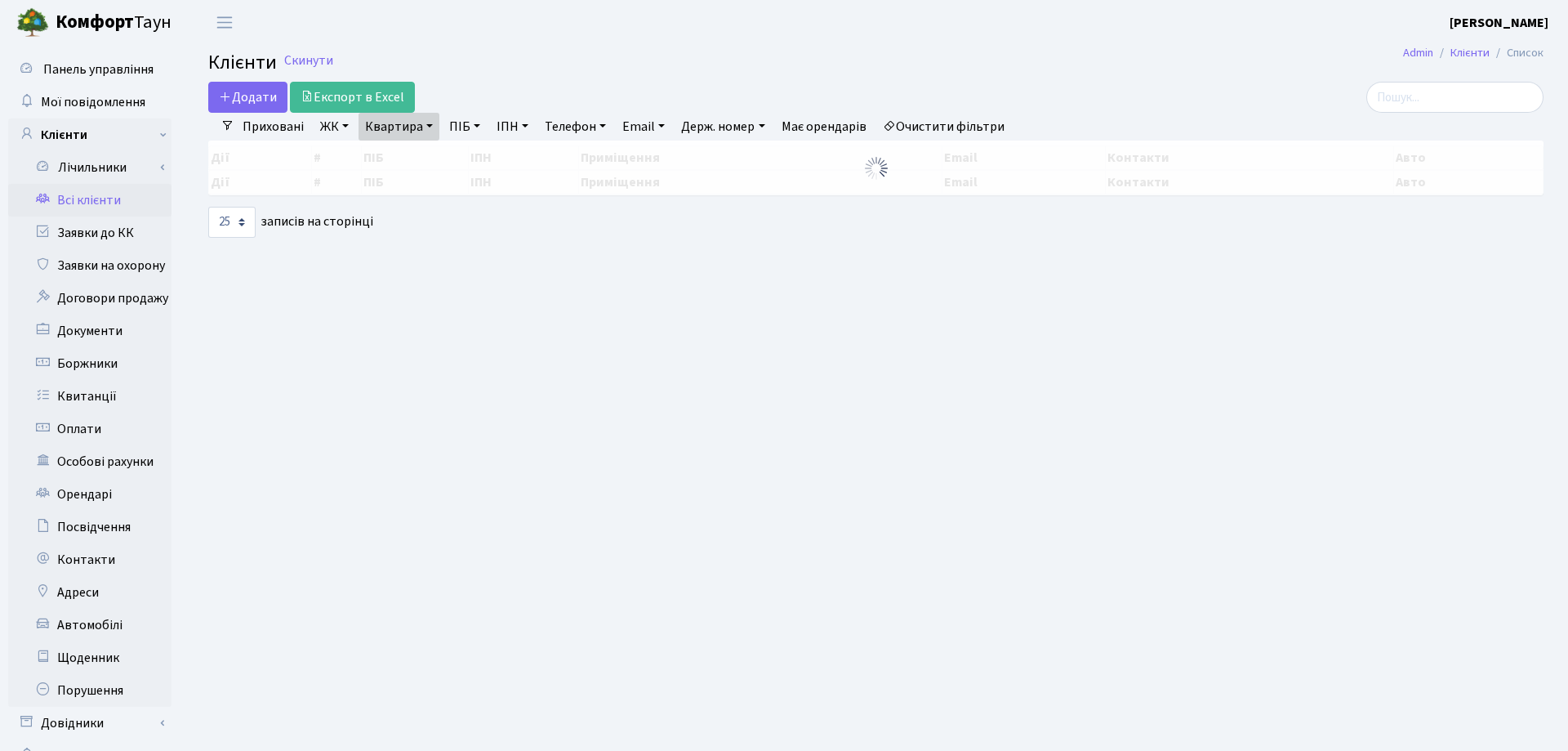
select select "25"
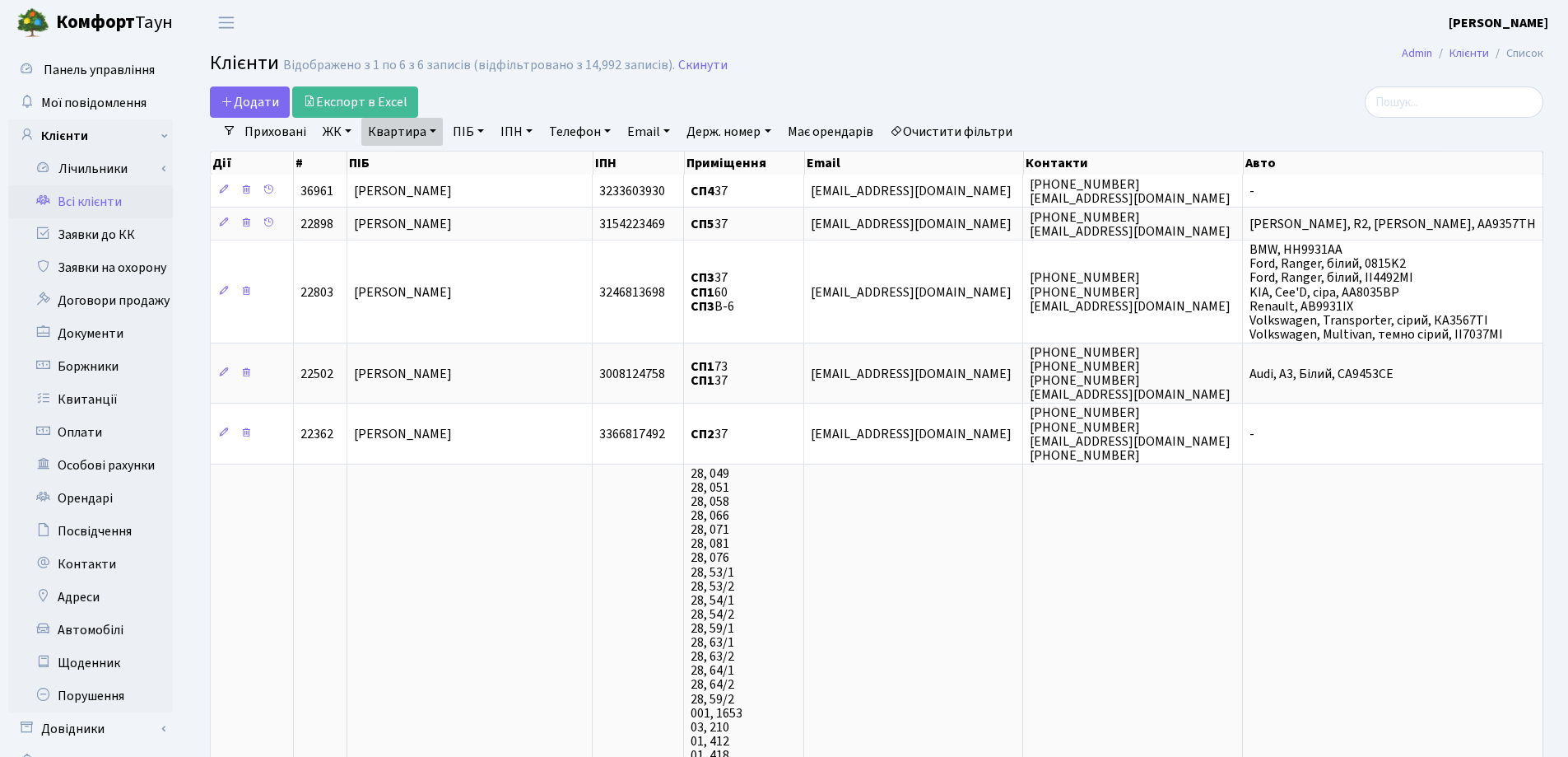
click at [434, 131] on link "Квартира" at bounding box center [402, 132] width 82 height 28
click at [483, 169] on link at bounding box center [475, 164] width 35 height 31
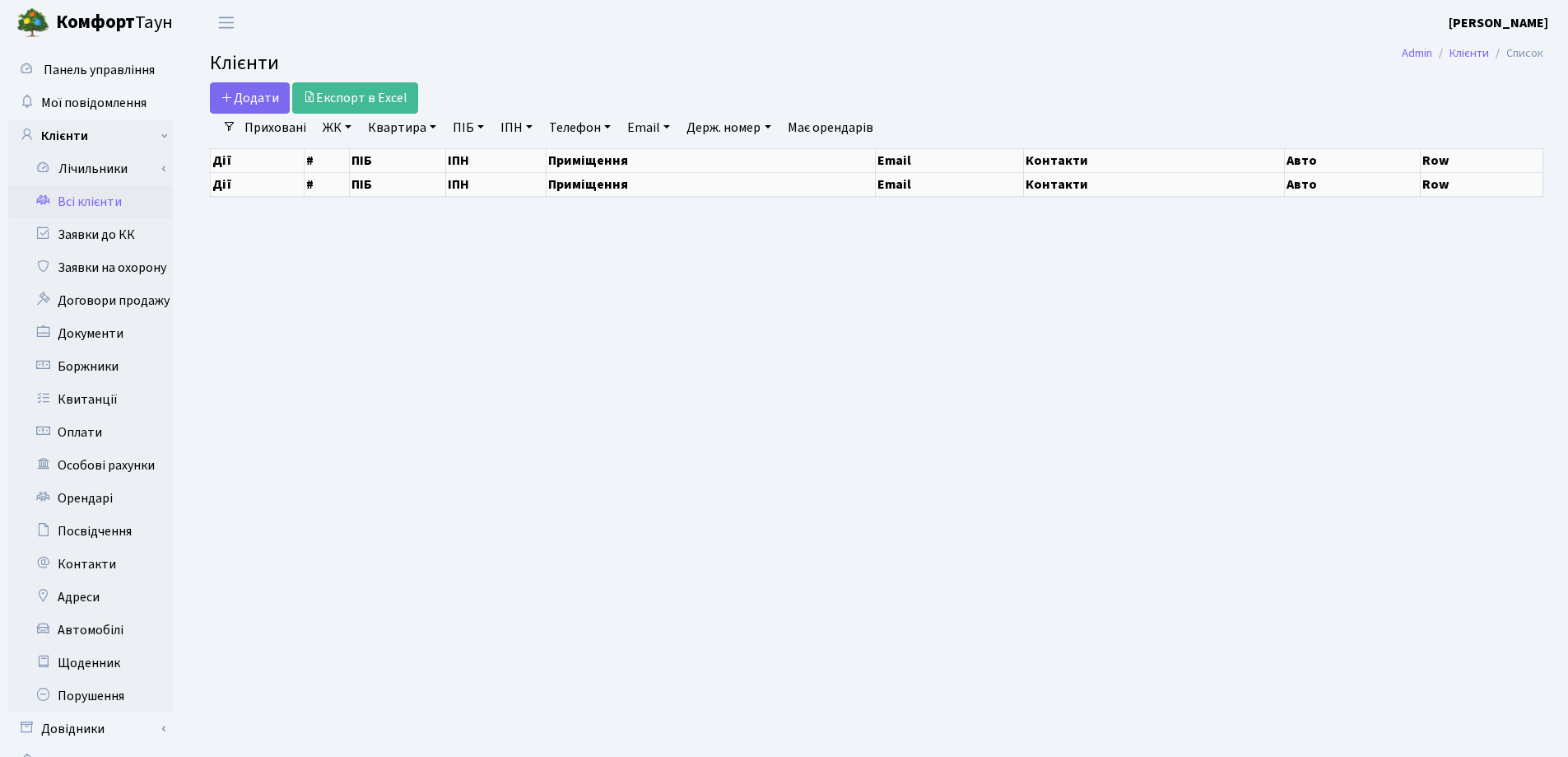
select select "25"
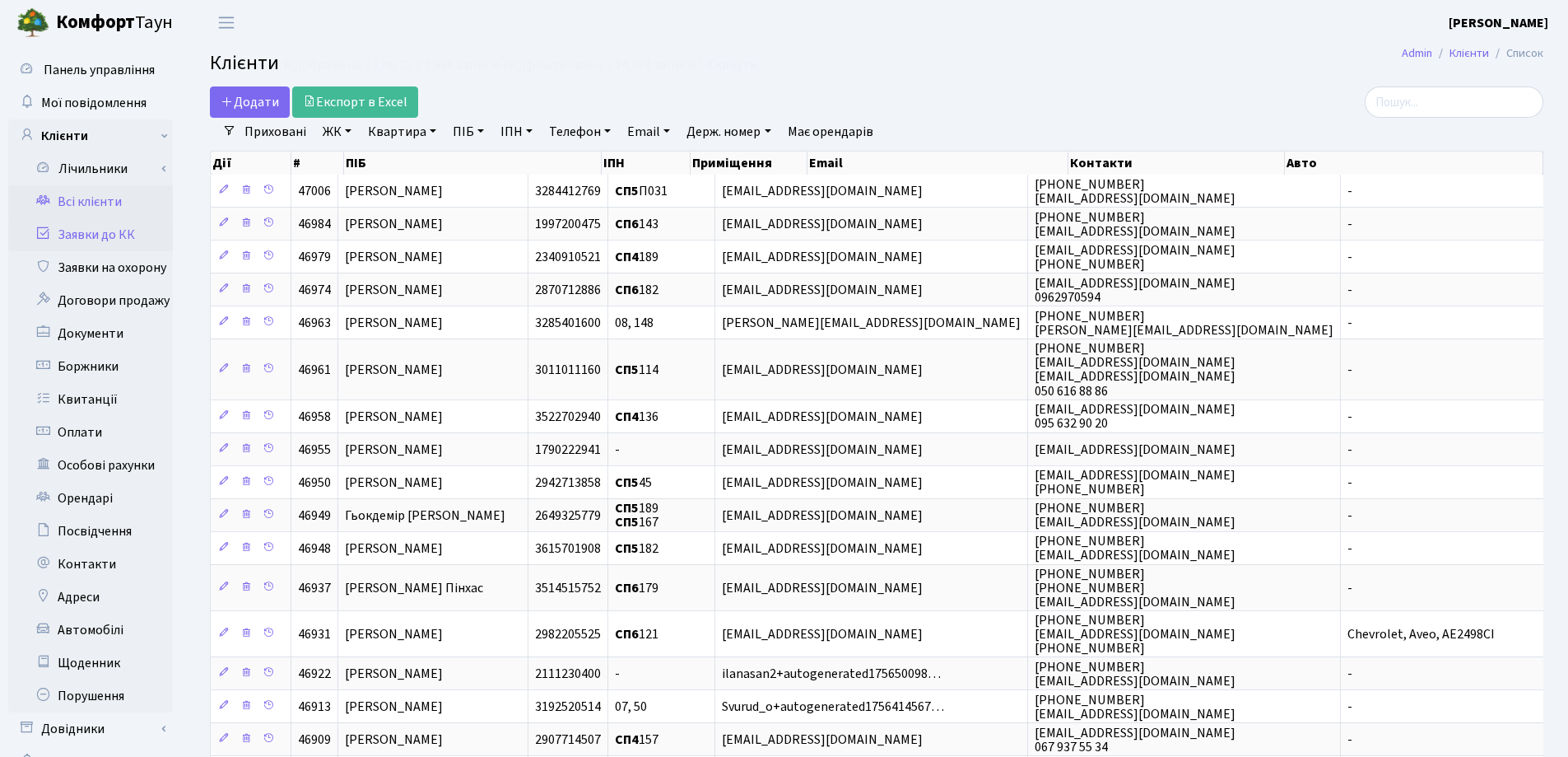
click at [79, 237] on link "Заявки до КК" at bounding box center [91, 235] width 165 height 33
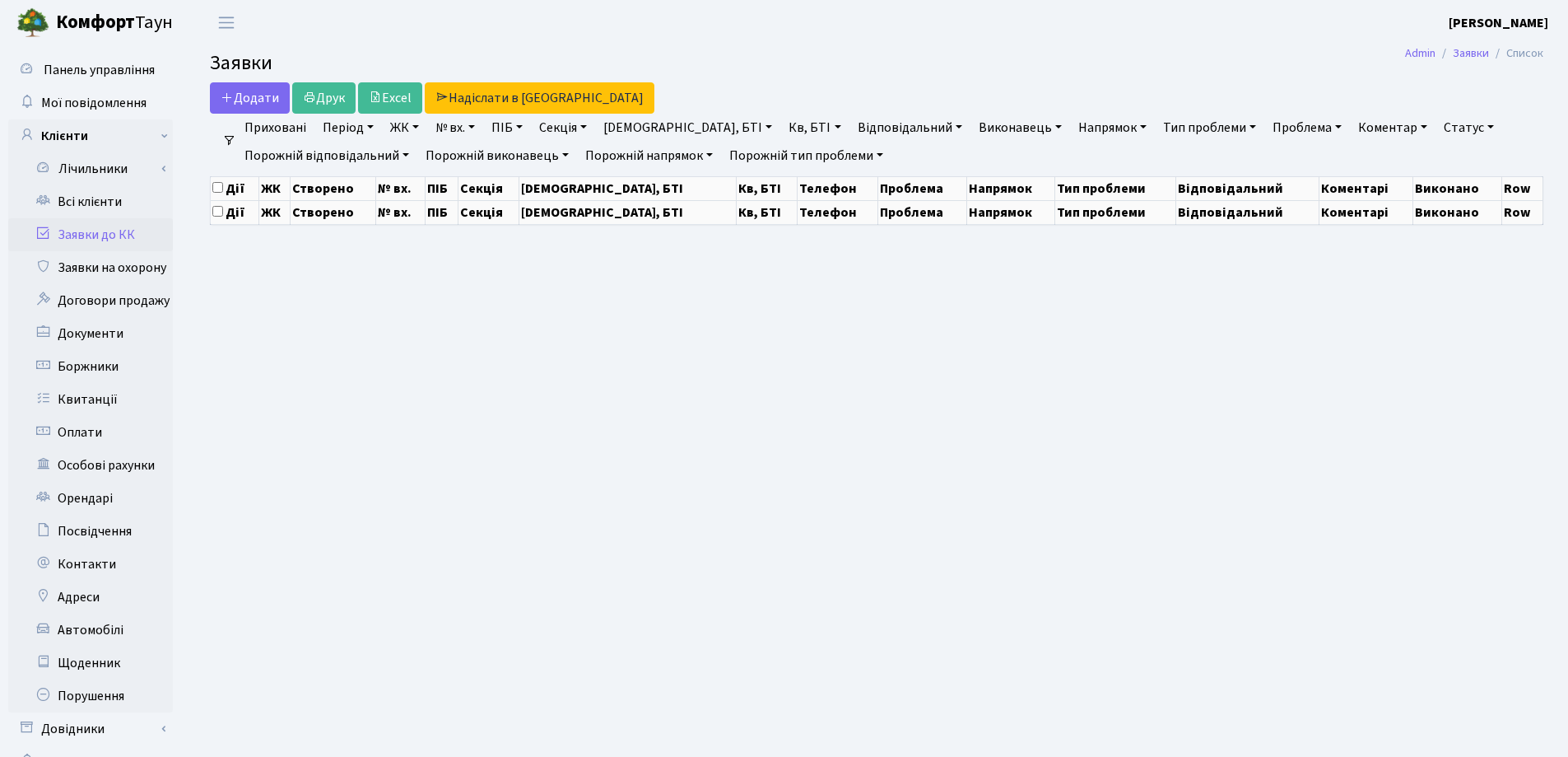
select select "25"
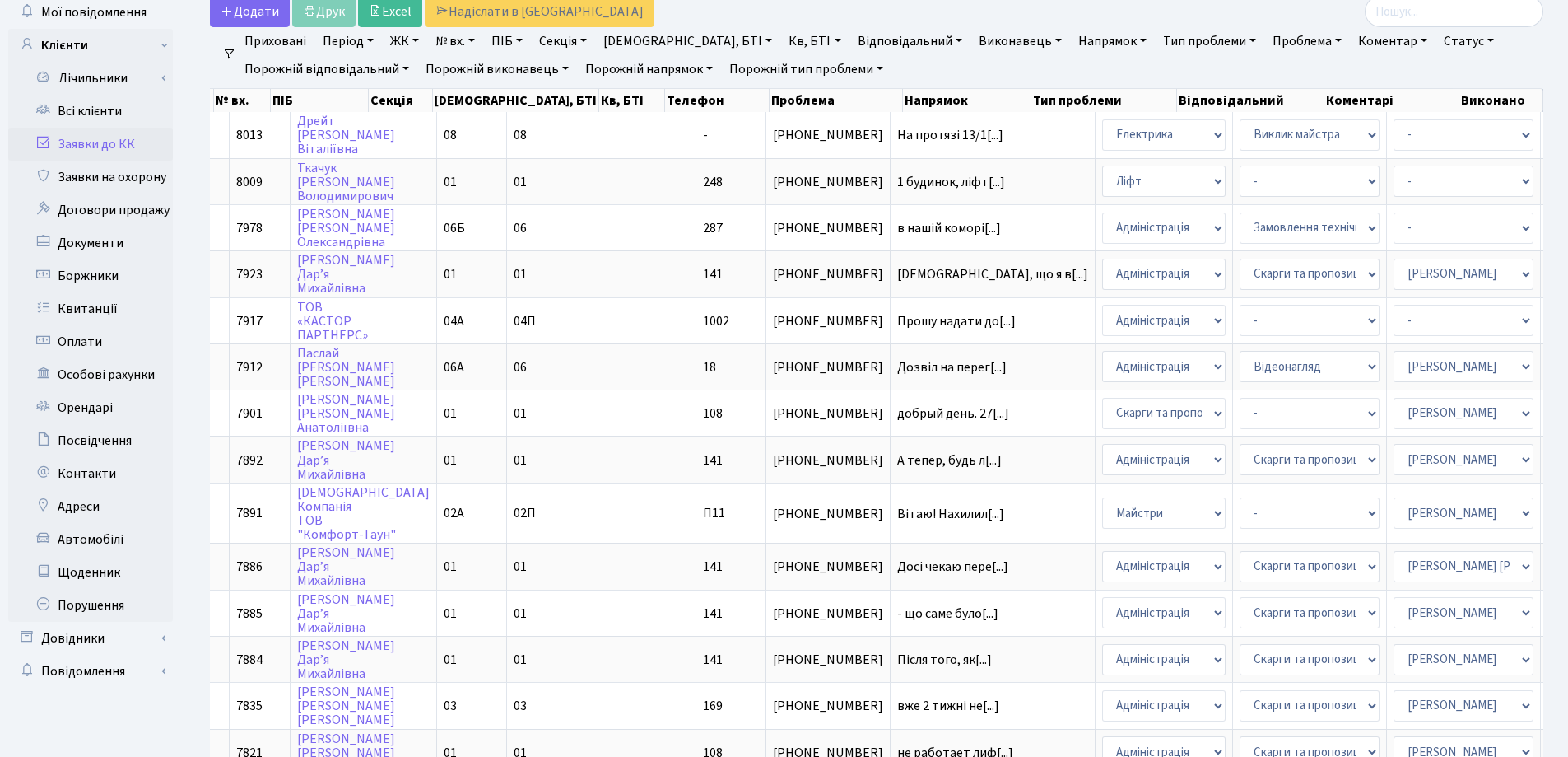
scroll to position [85, 0]
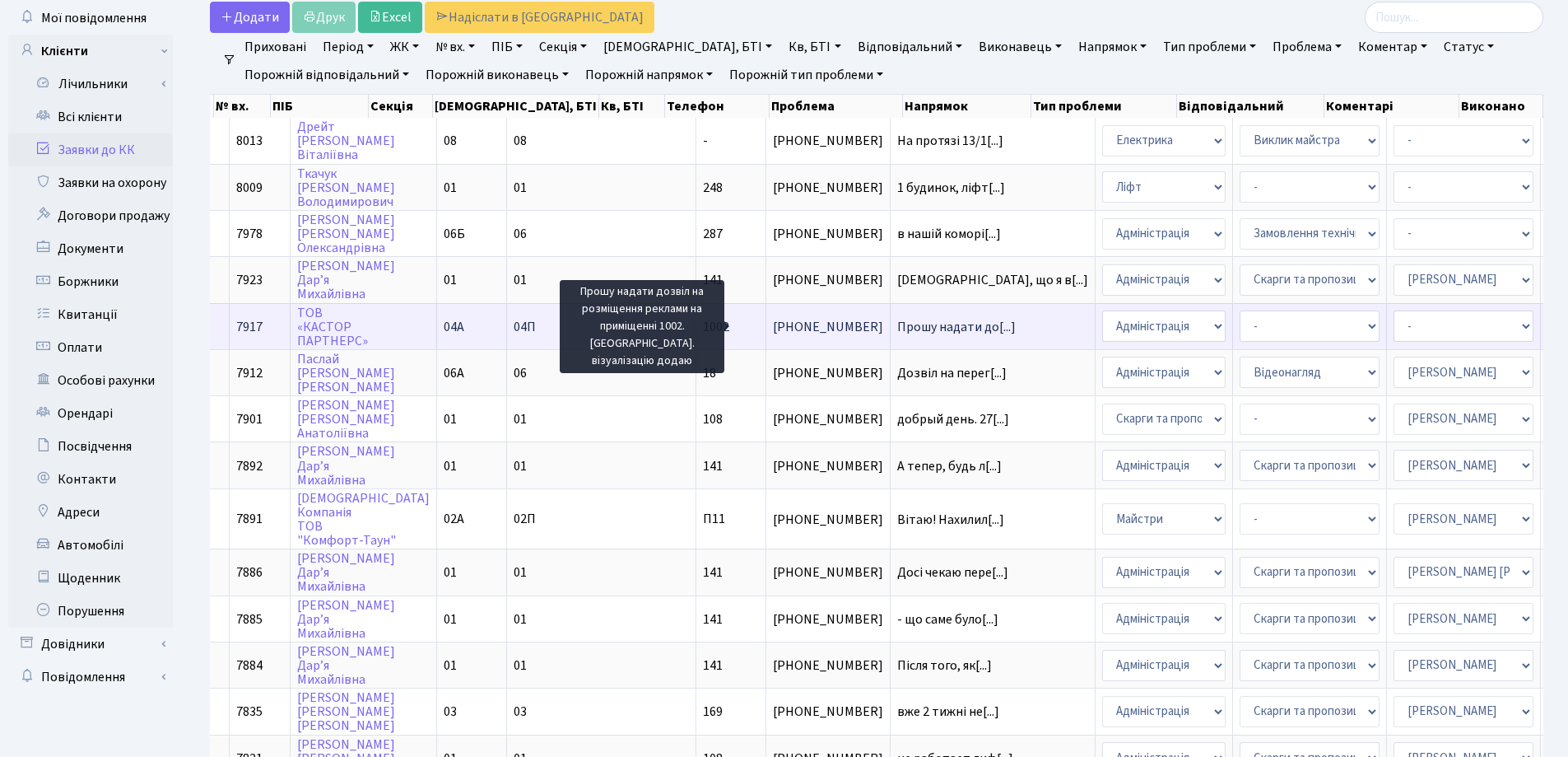
click at [898, 328] on span "Прошу надати до[...]" at bounding box center [957, 327] width 119 height 18
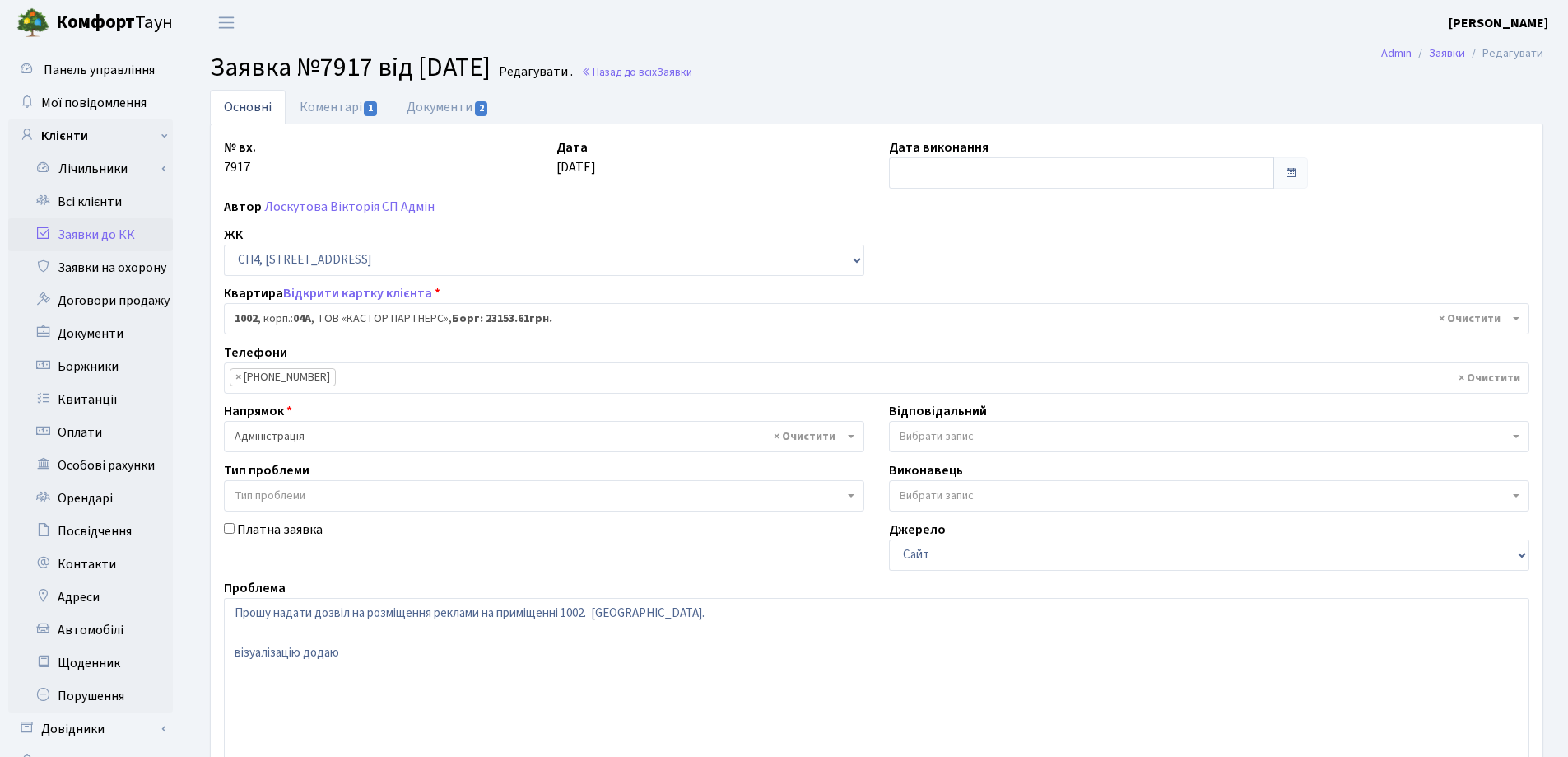
select select "22109"
click at [335, 102] on link "Коментарі 1" at bounding box center [339, 106] width 107 height 34
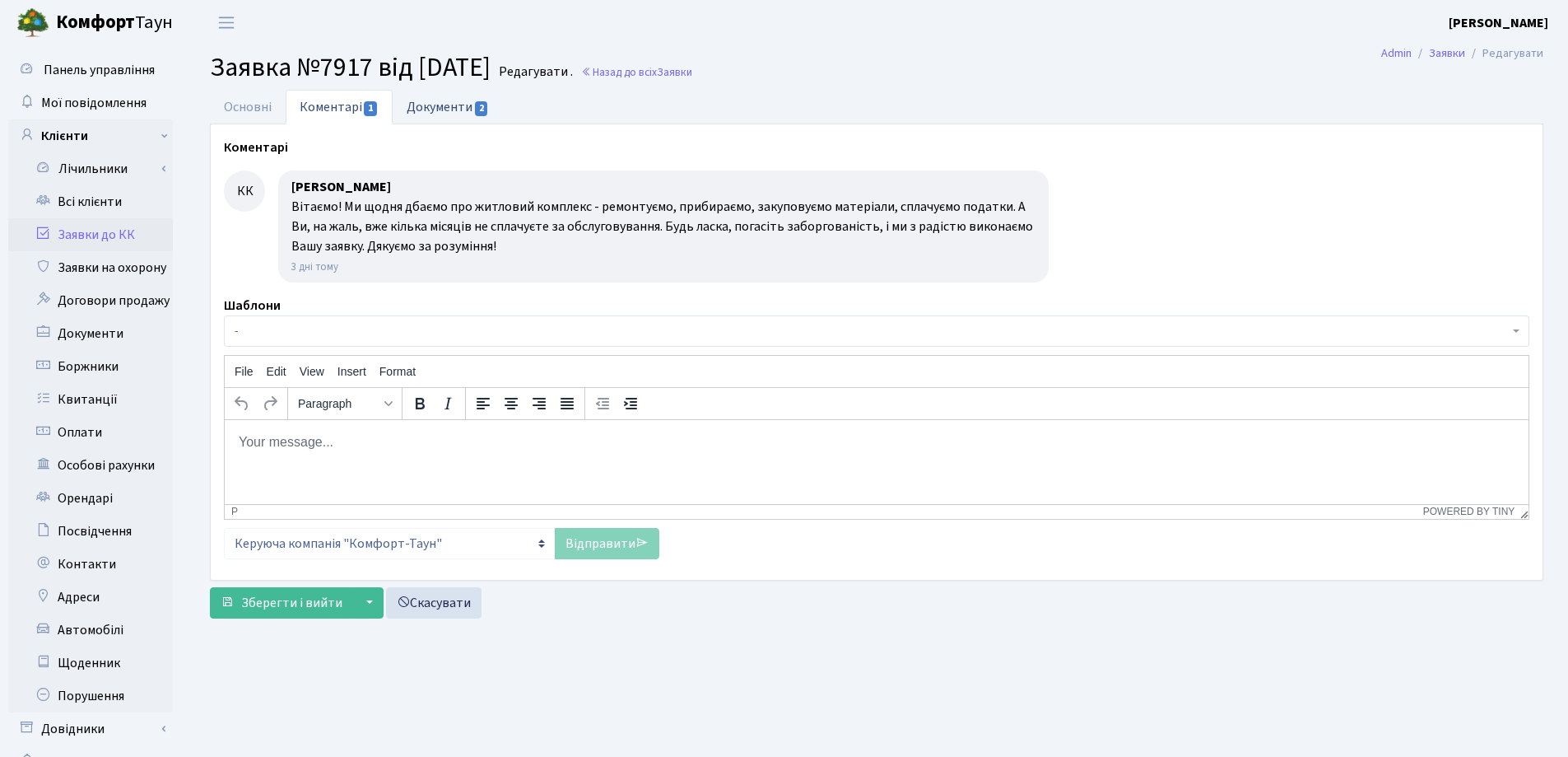
click at [426, 110] on link "Документи 2" at bounding box center [448, 106] width 110 height 34
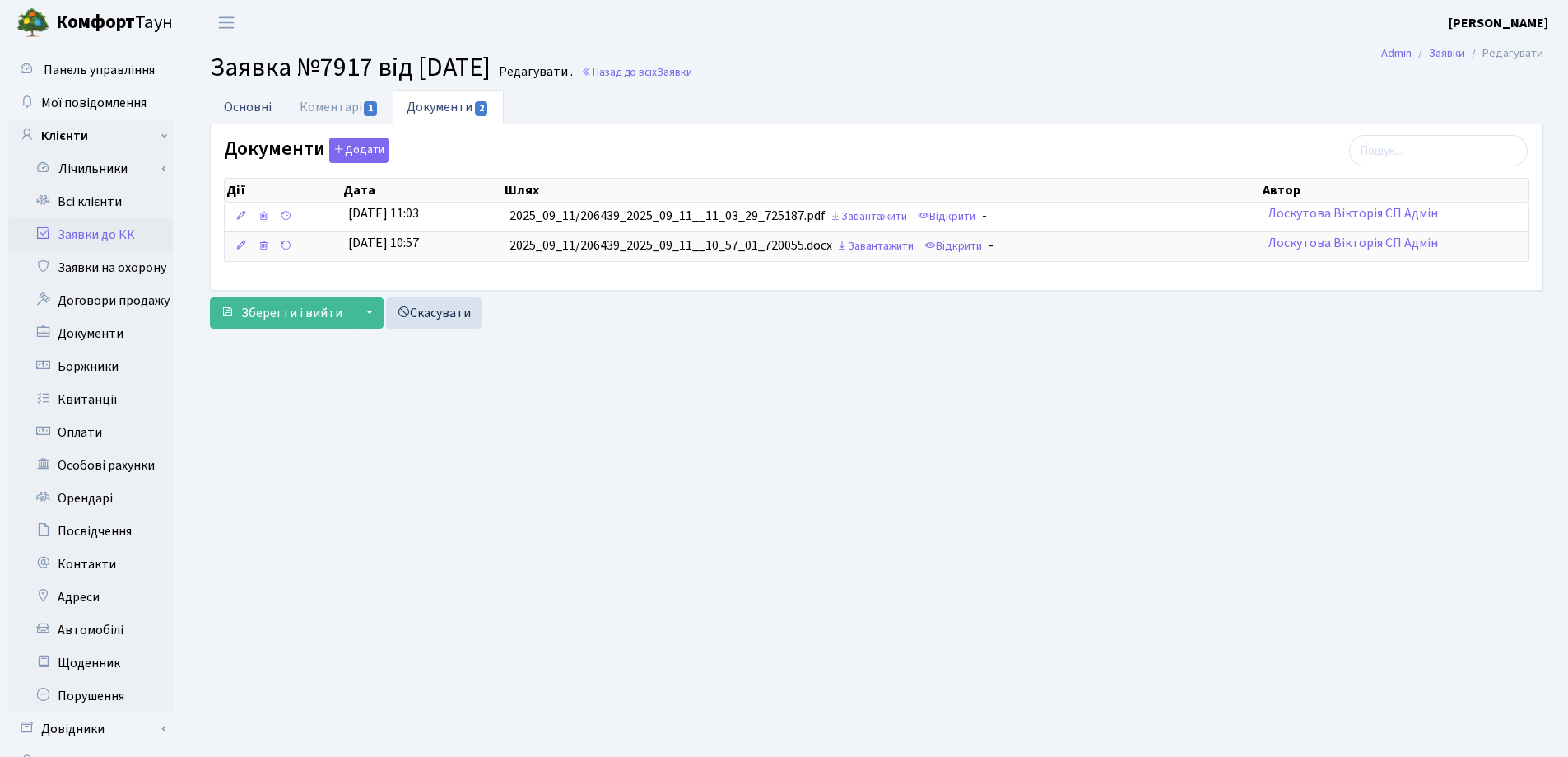
click at [264, 103] on link "Основні" at bounding box center [248, 106] width 76 height 34
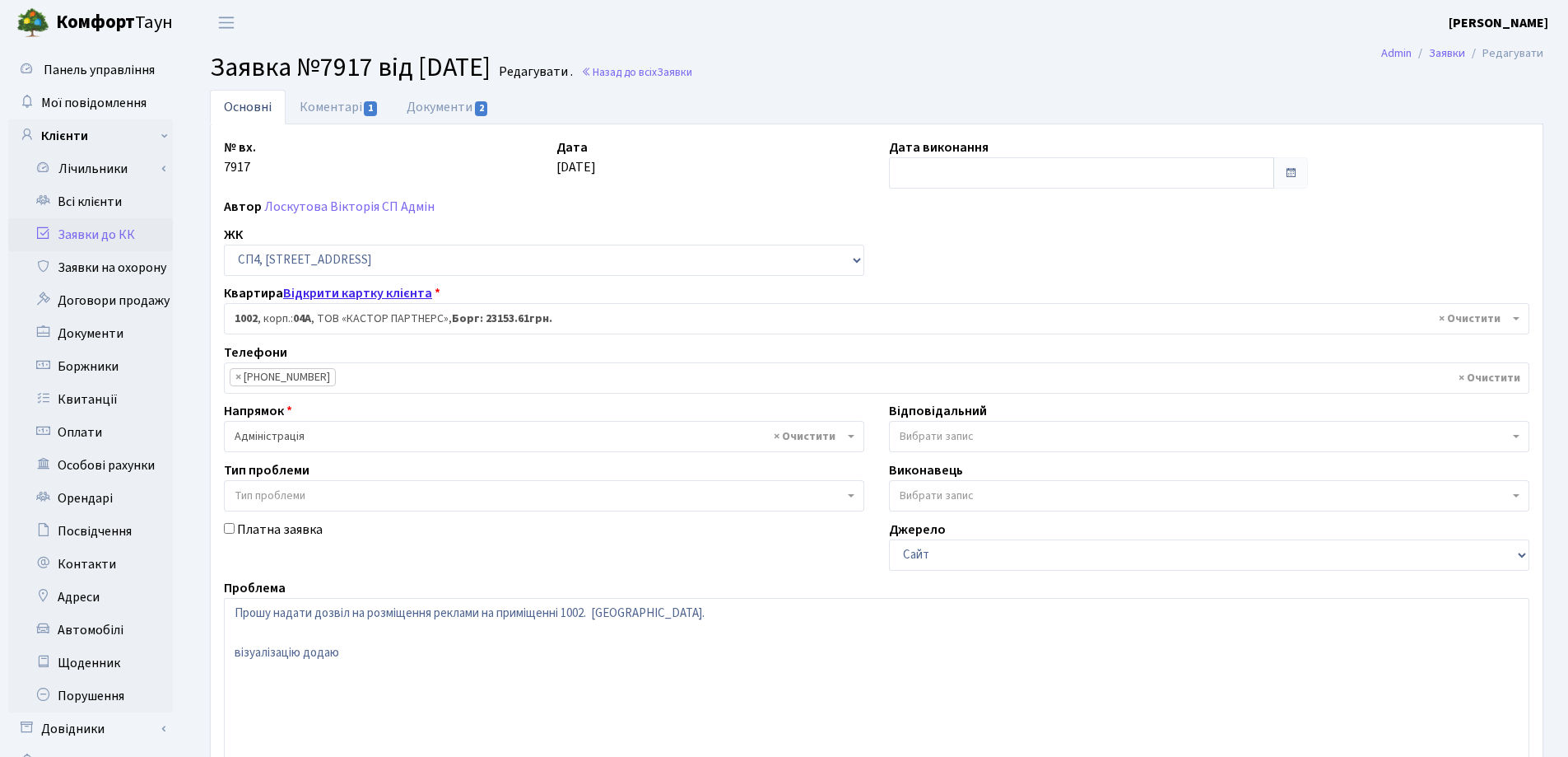
click at [320, 296] on link "Відкрити картку клієнта" at bounding box center [357, 293] width 149 height 18
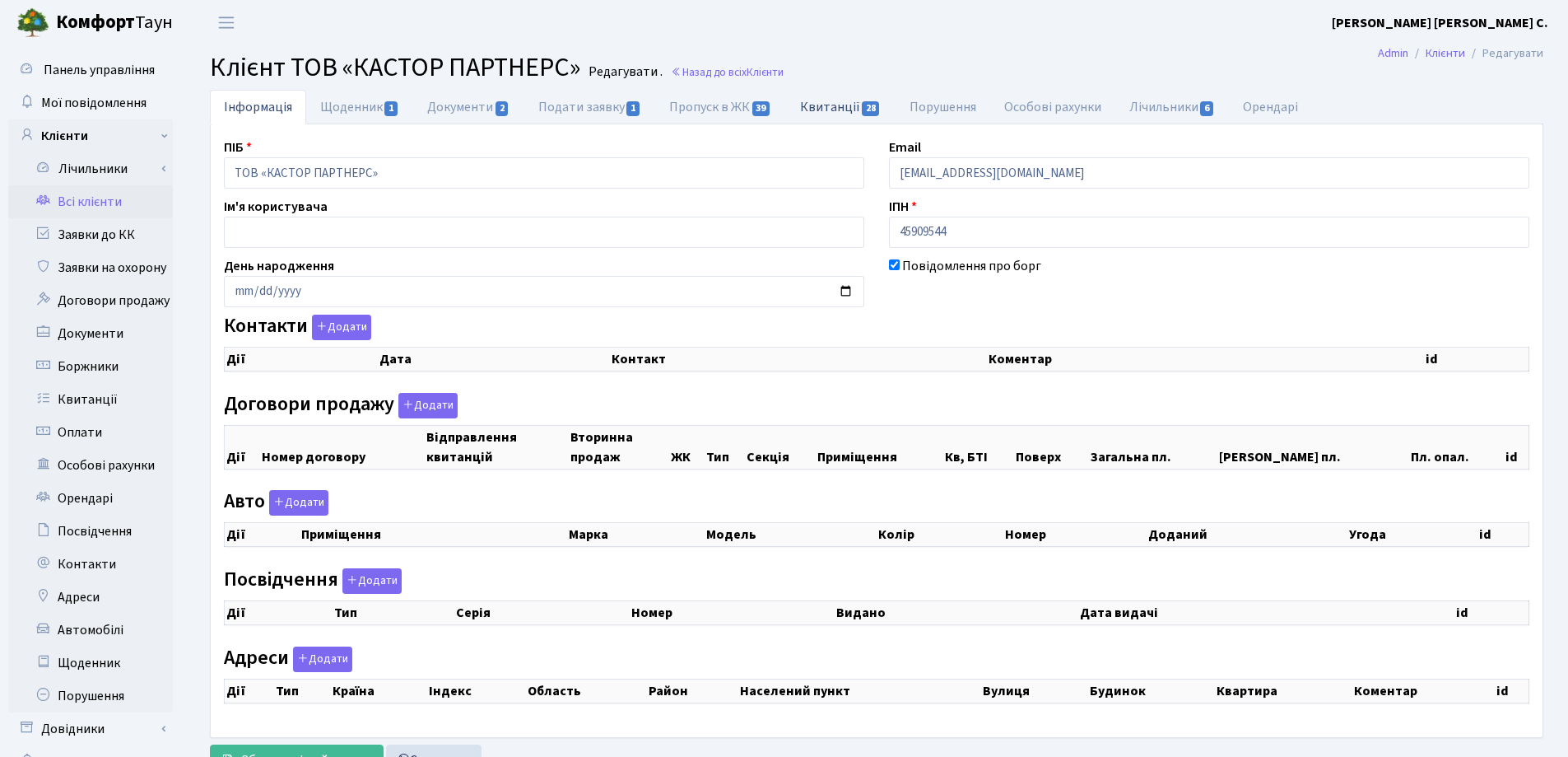
checkbox input "true"
select select "25"
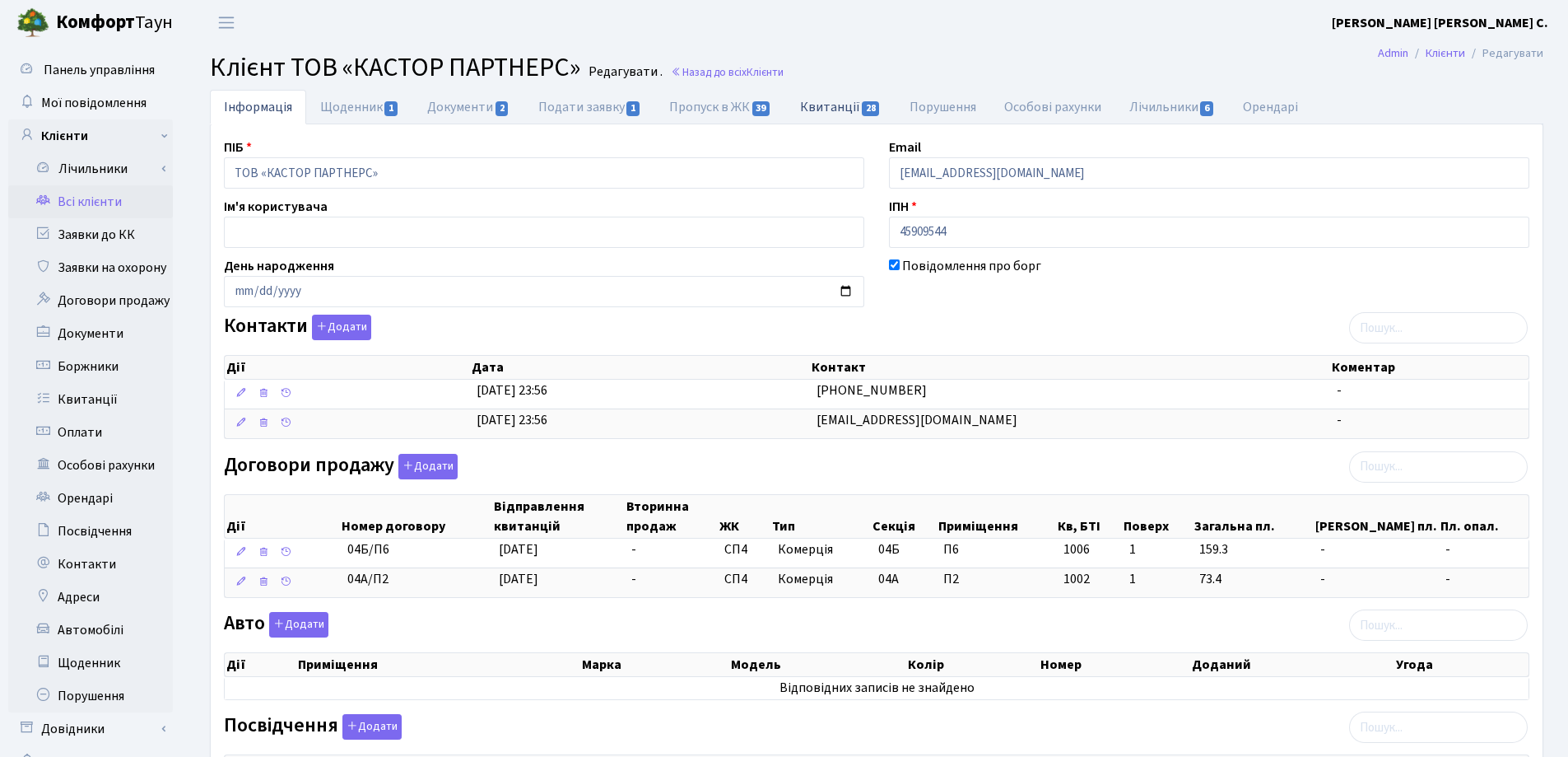
click at [815, 112] on link "Квитанції 28" at bounding box center [841, 106] width 110 height 34
select select "25"
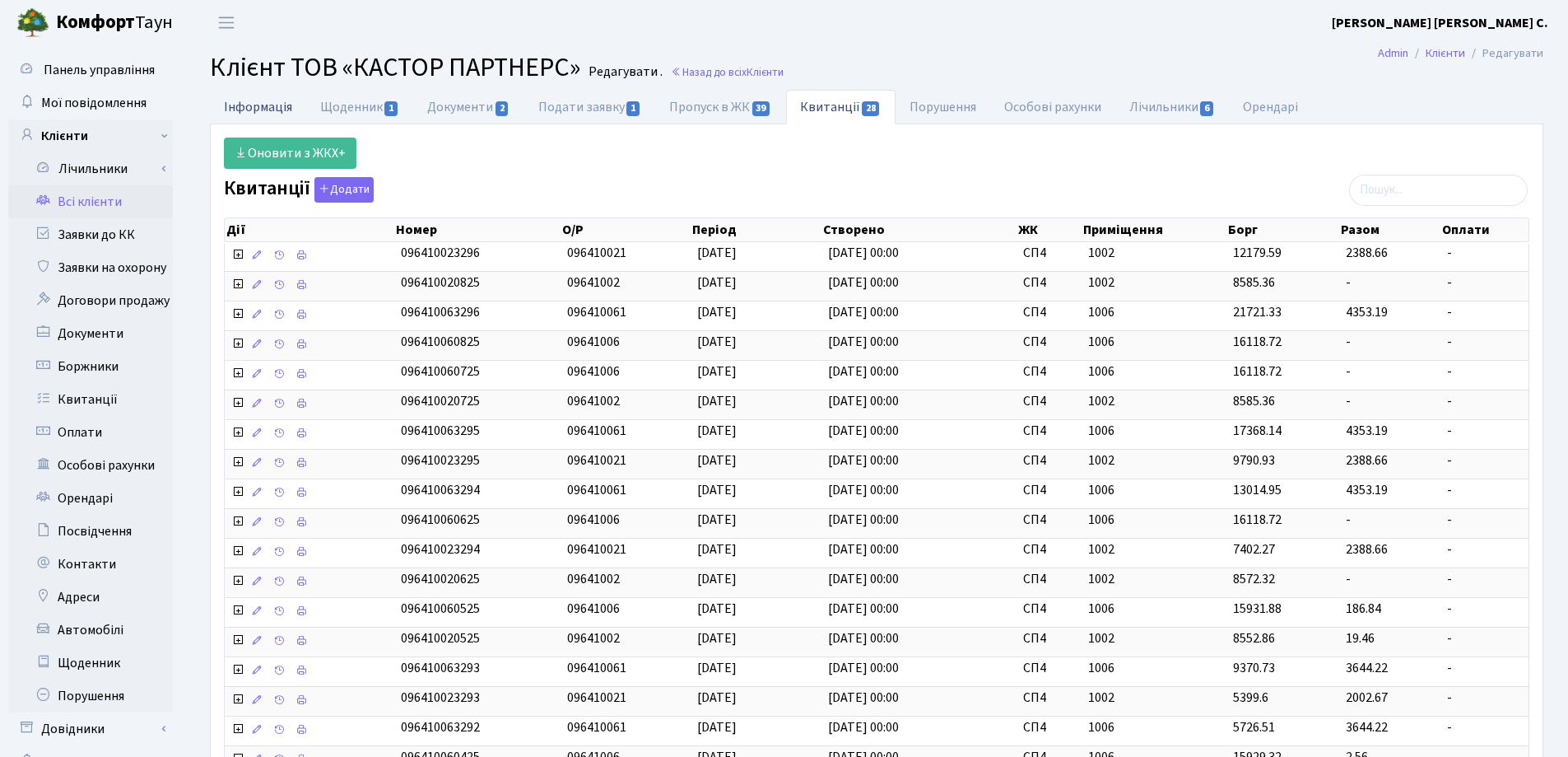
click at [256, 104] on link "Інформація" at bounding box center [258, 106] width 96 height 34
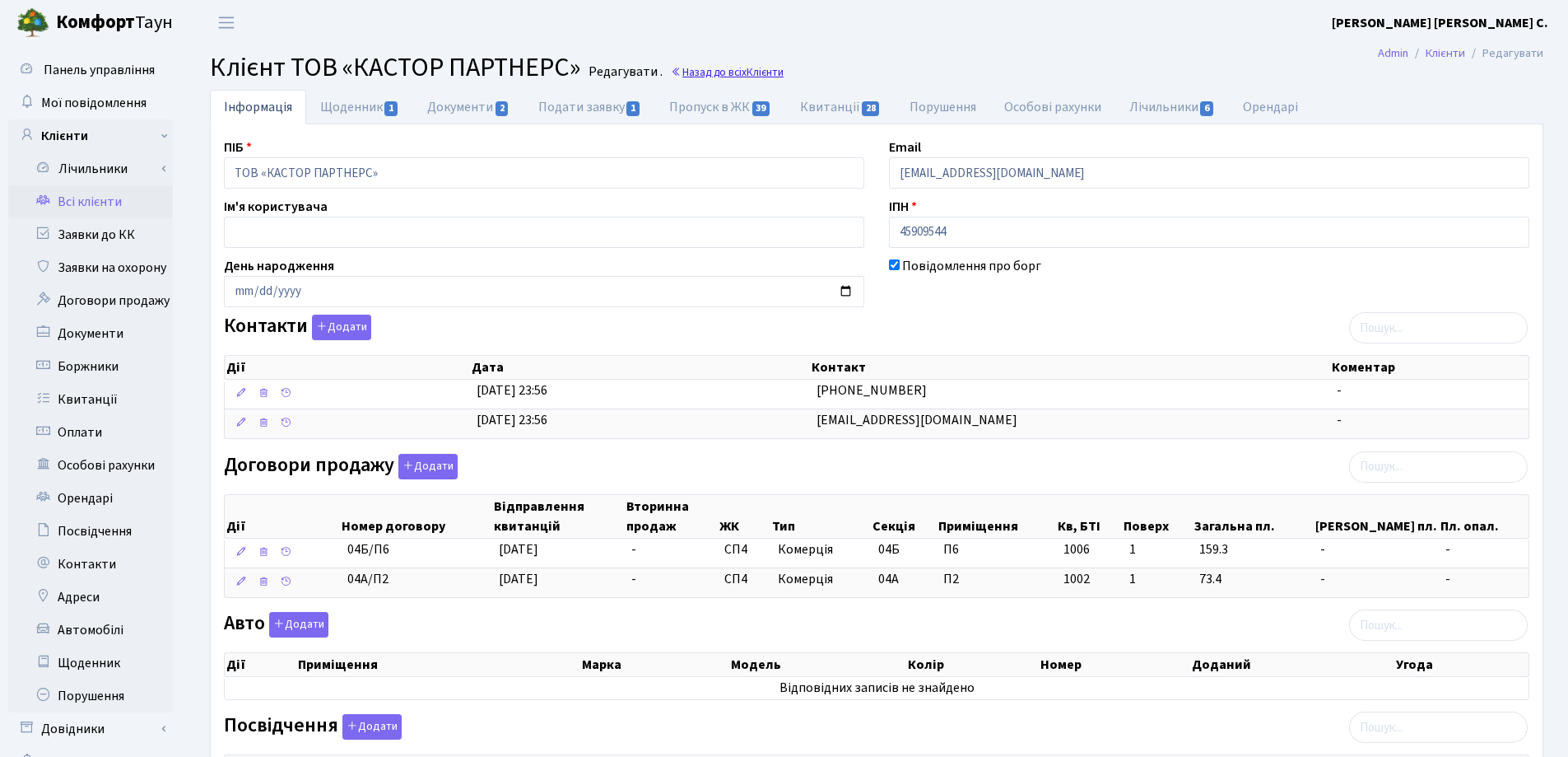
click at [738, 69] on link "Назад до всіх Клієнти" at bounding box center [727, 72] width 113 height 16
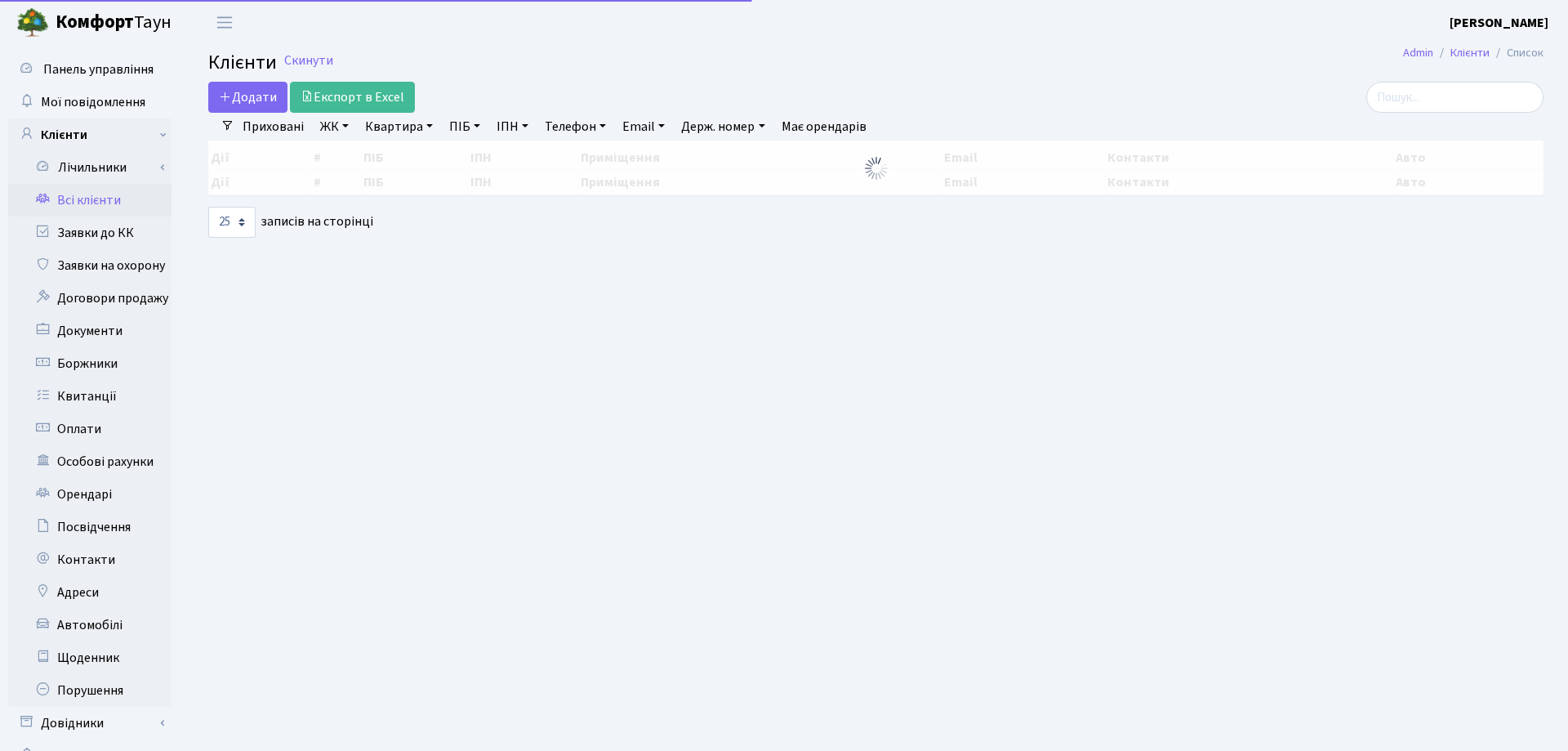
select select "25"
